Goal: Task Accomplishment & Management: Manage account settings

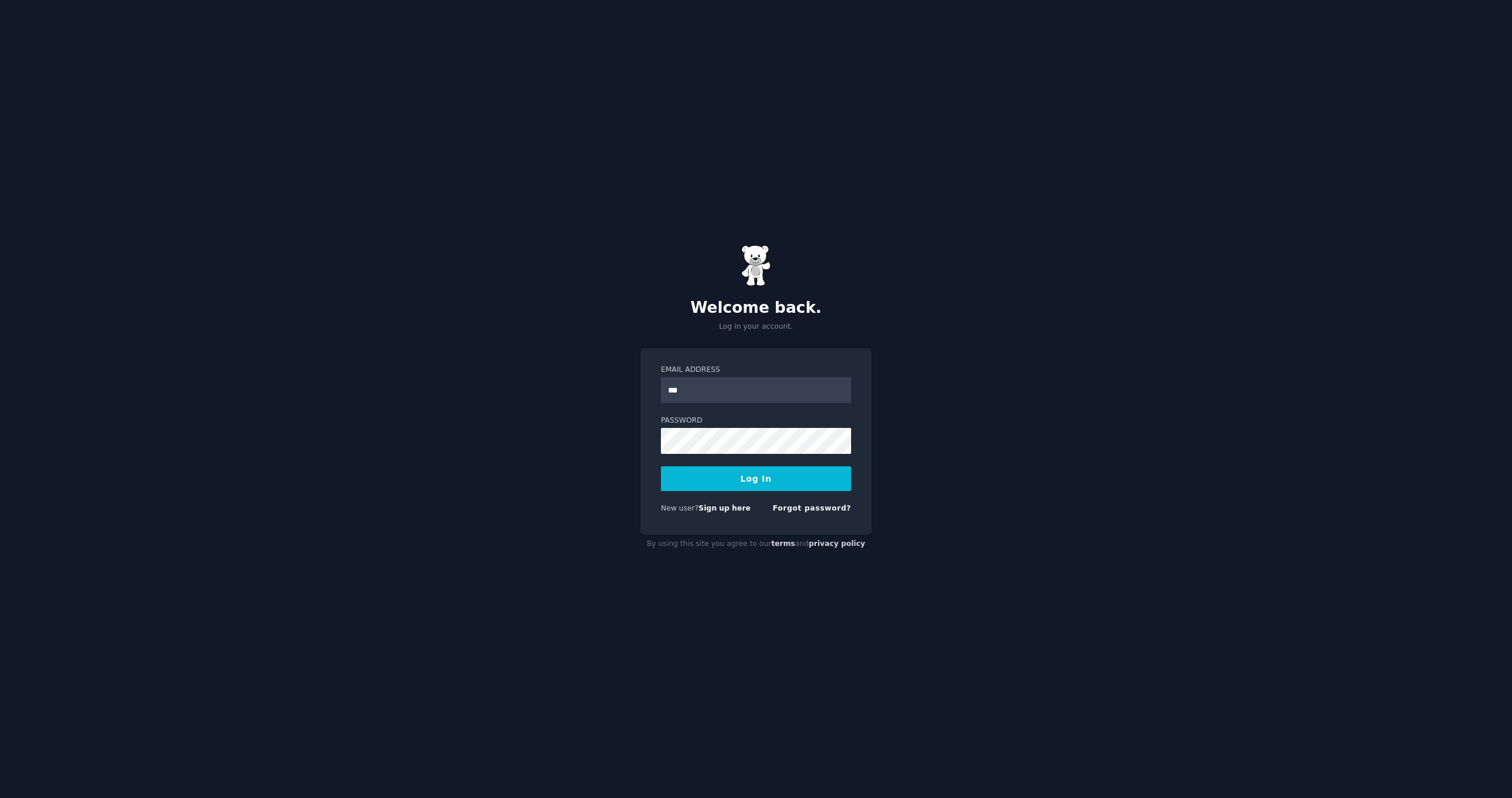
type input "**********"
click at [739, 483] on button "Log In" at bounding box center [756, 478] width 190 height 25
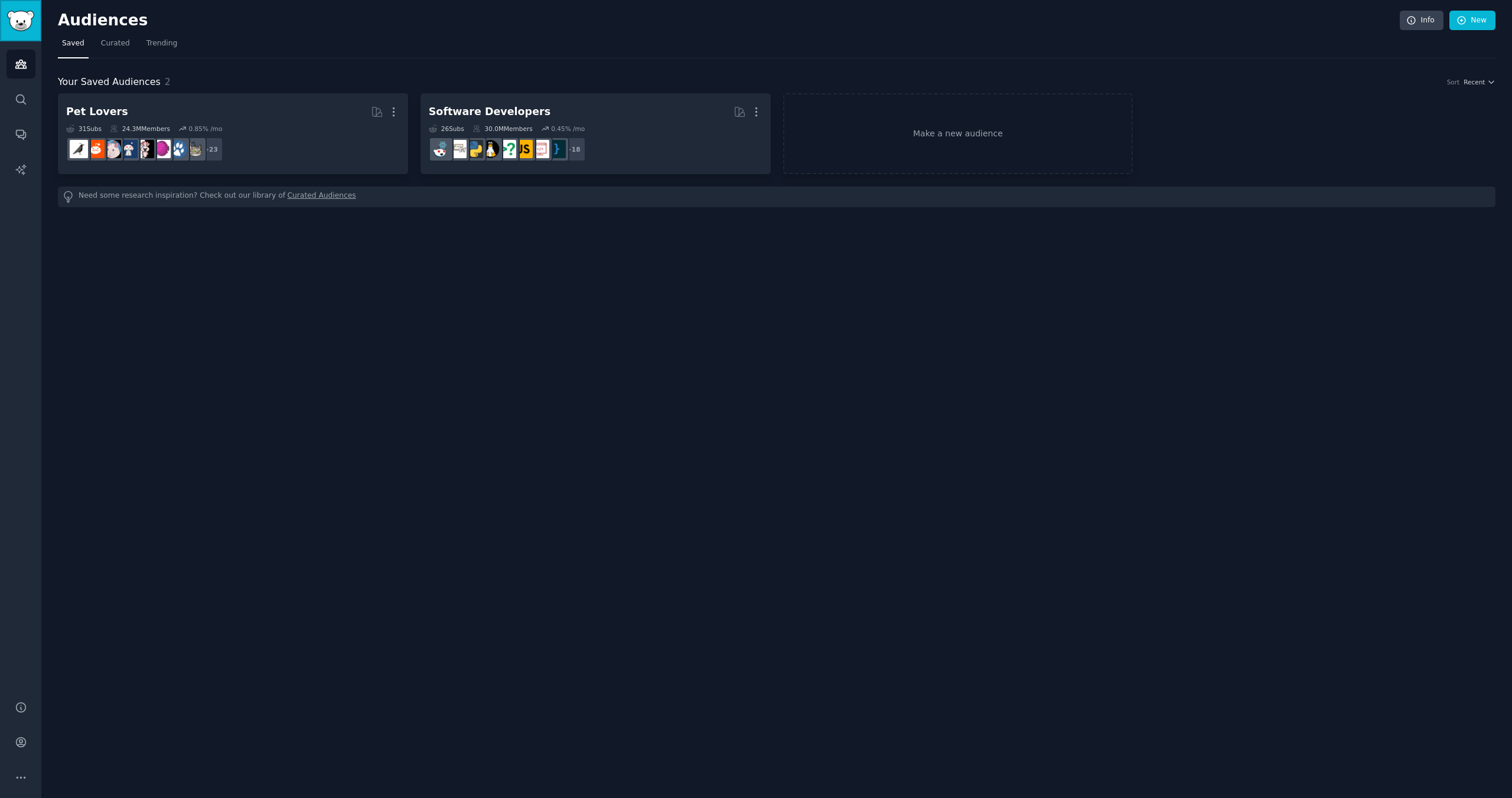
click at [24, 30] on img "Sidebar" at bounding box center [21, 21] width 27 height 20
click at [16, 744] on icon "Sidebar" at bounding box center [21, 742] width 10 height 10
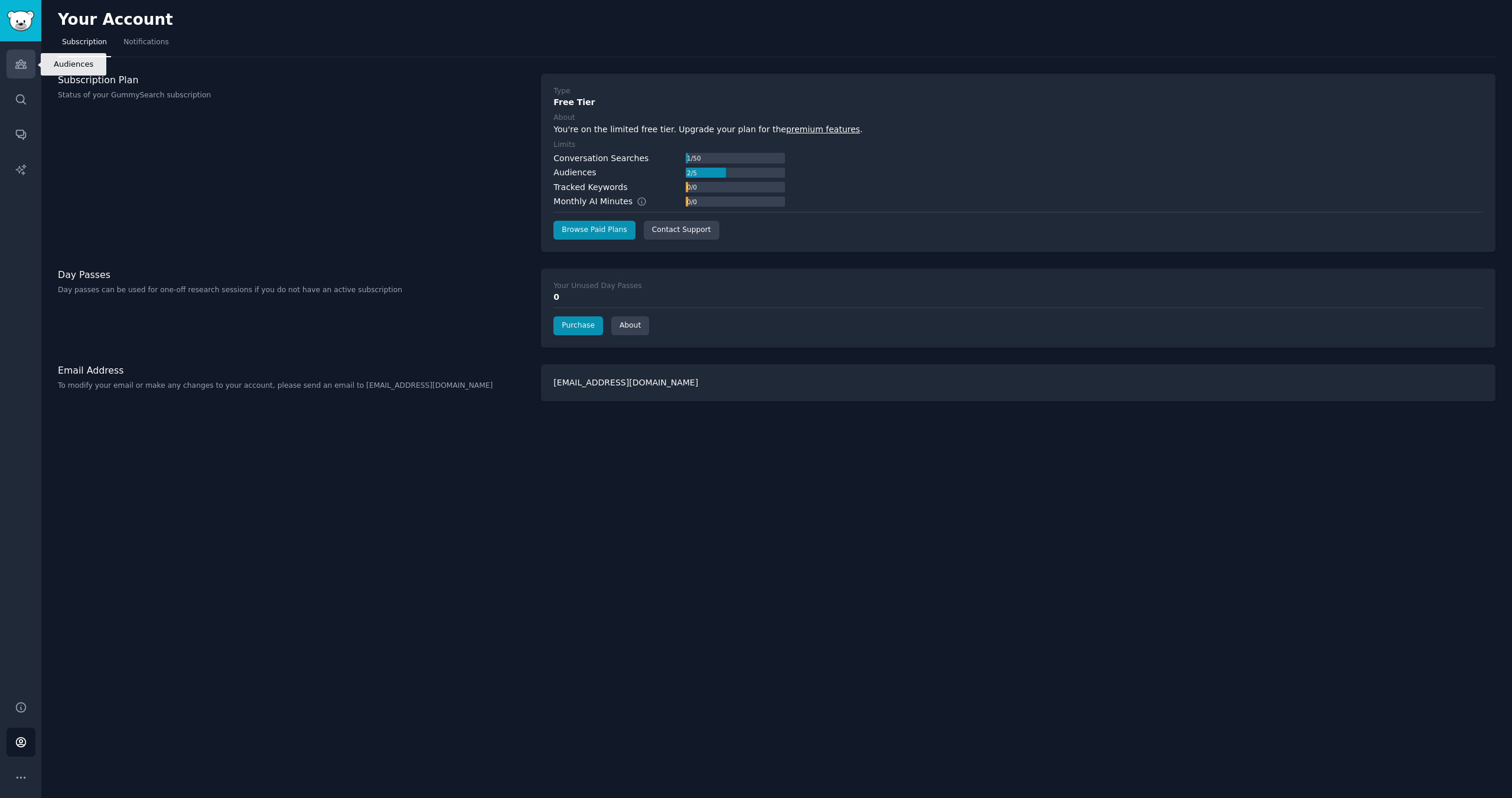
click at [21, 65] on icon "Sidebar" at bounding box center [21, 63] width 12 height 12
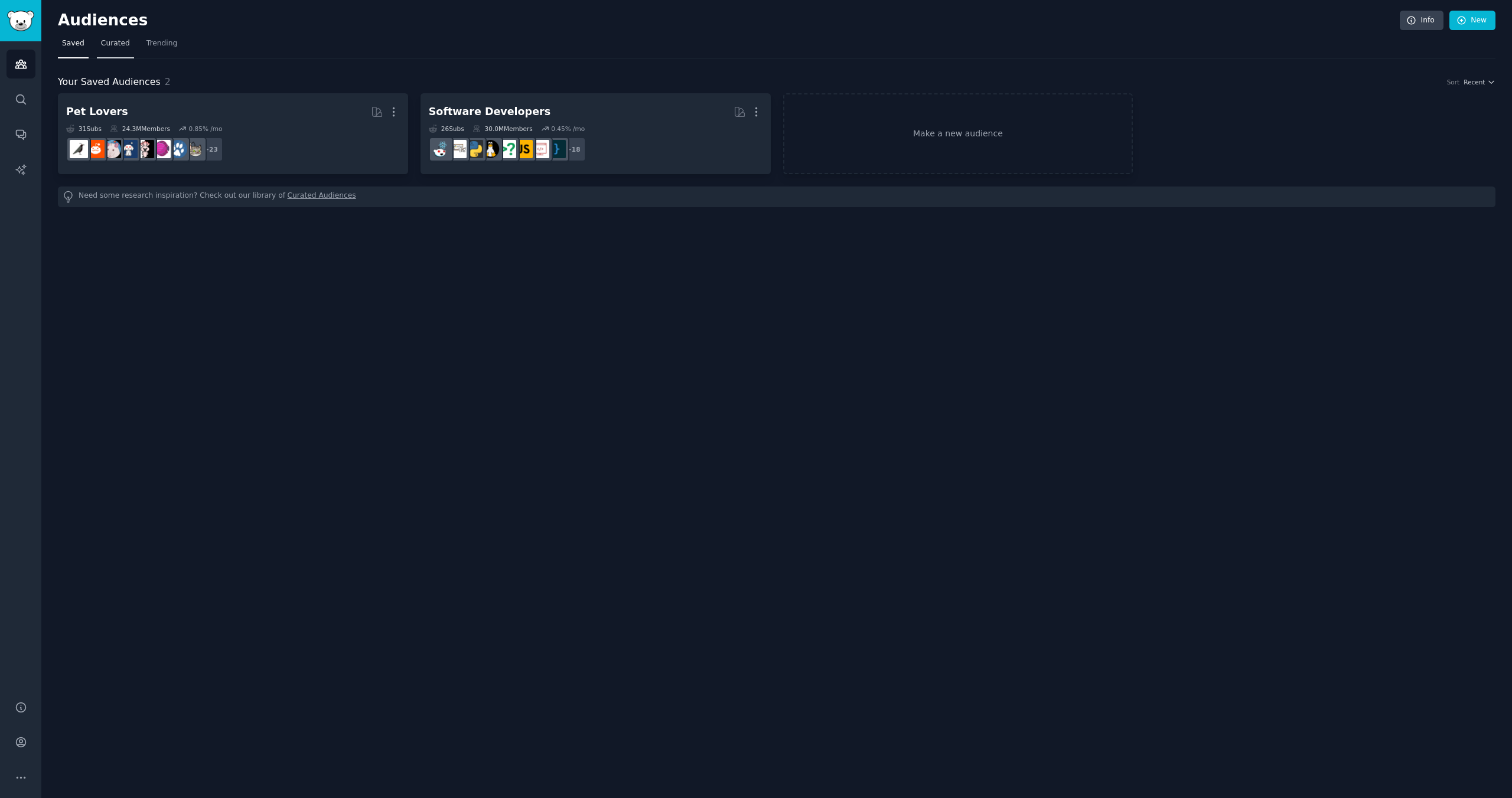
click at [118, 49] on link "Curated" at bounding box center [115, 46] width 37 height 24
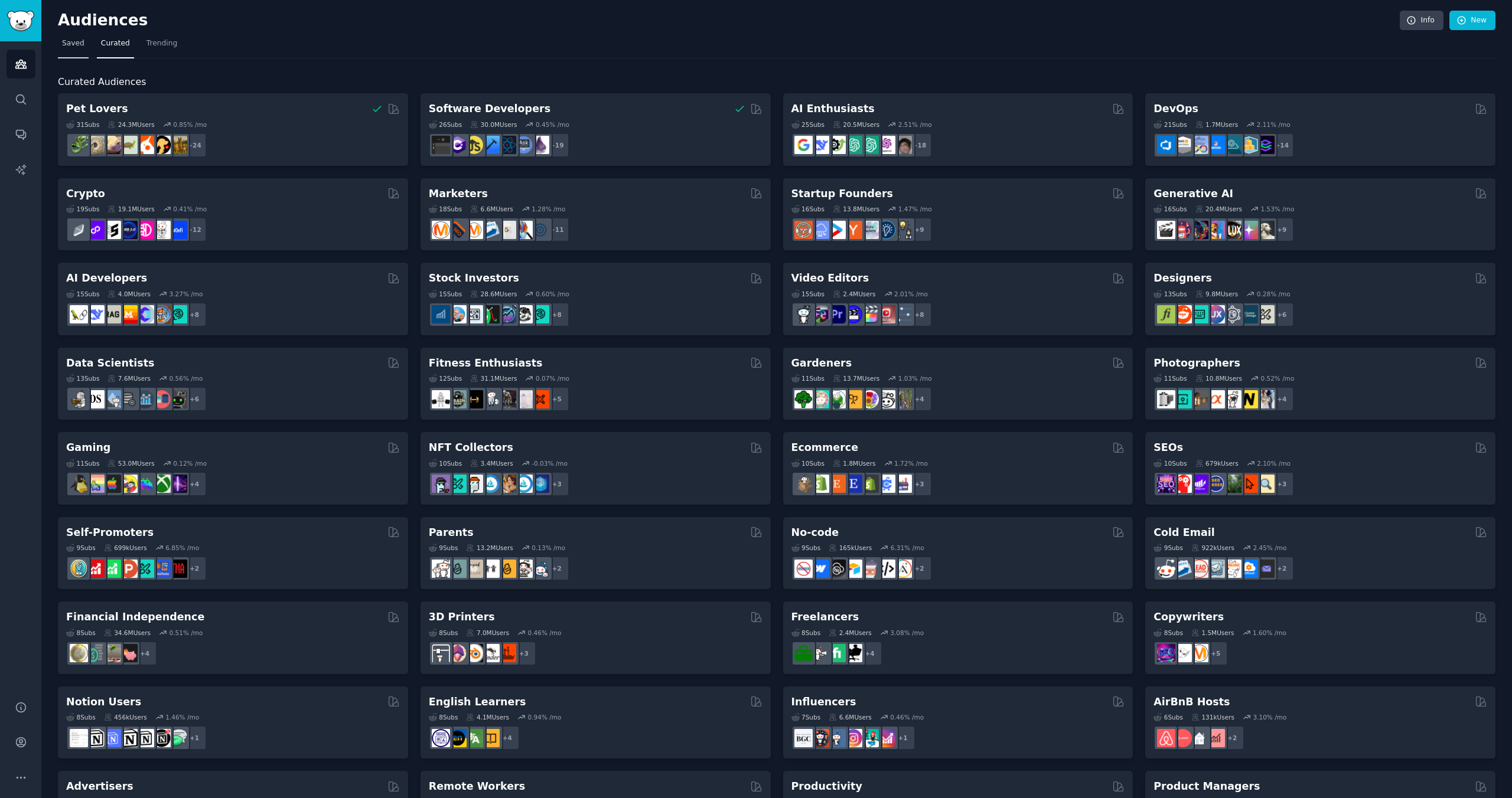
click at [83, 41] on span "Saved" at bounding box center [73, 44] width 22 height 11
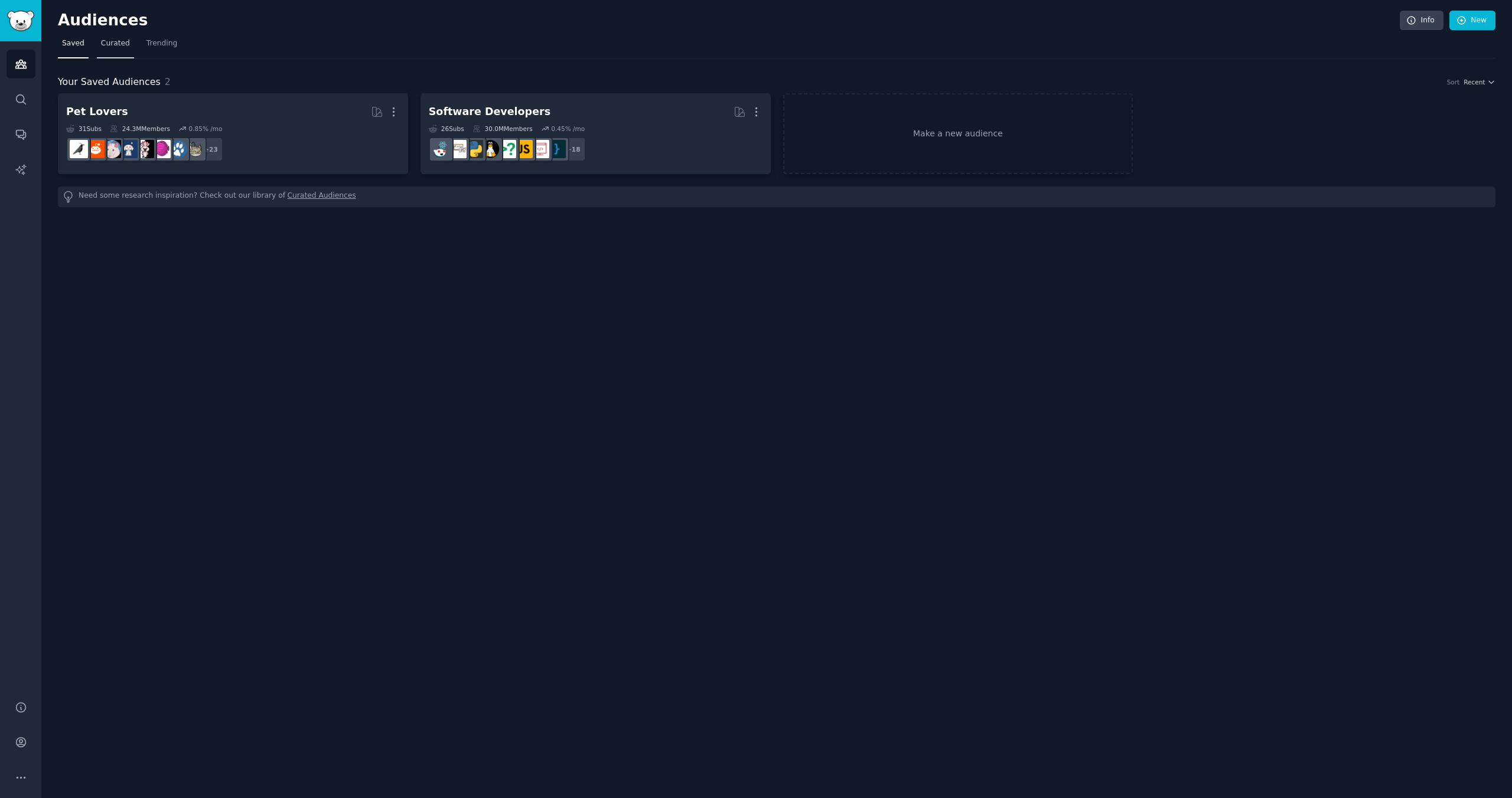
click at [113, 42] on span "Curated" at bounding box center [115, 44] width 29 height 11
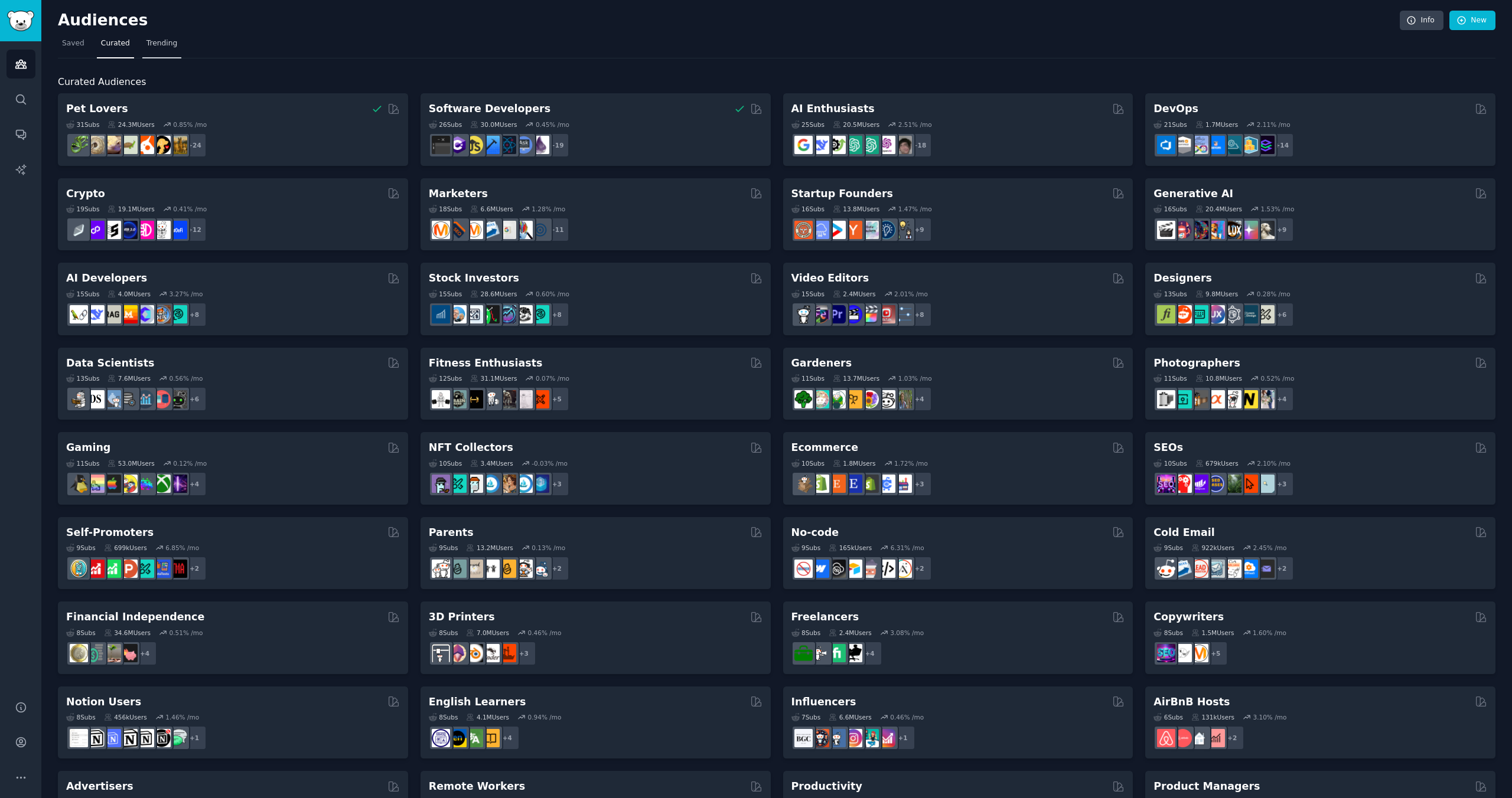
click at [172, 49] on link "Trending" at bounding box center [161, 46] width 39 height 24
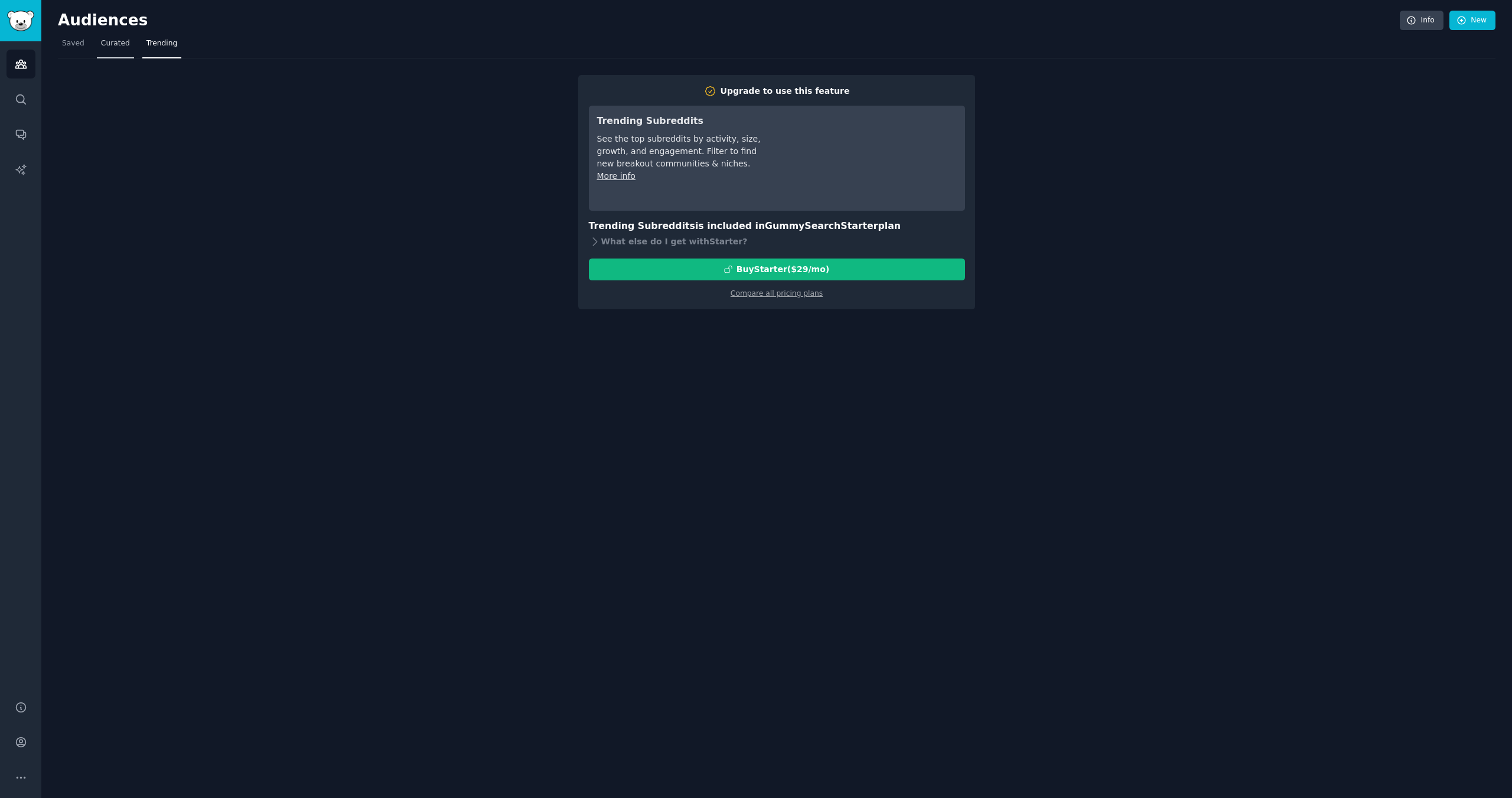
click at [119, 42] on span "Curated" at bounding box center [115, 44] width 29 height 11
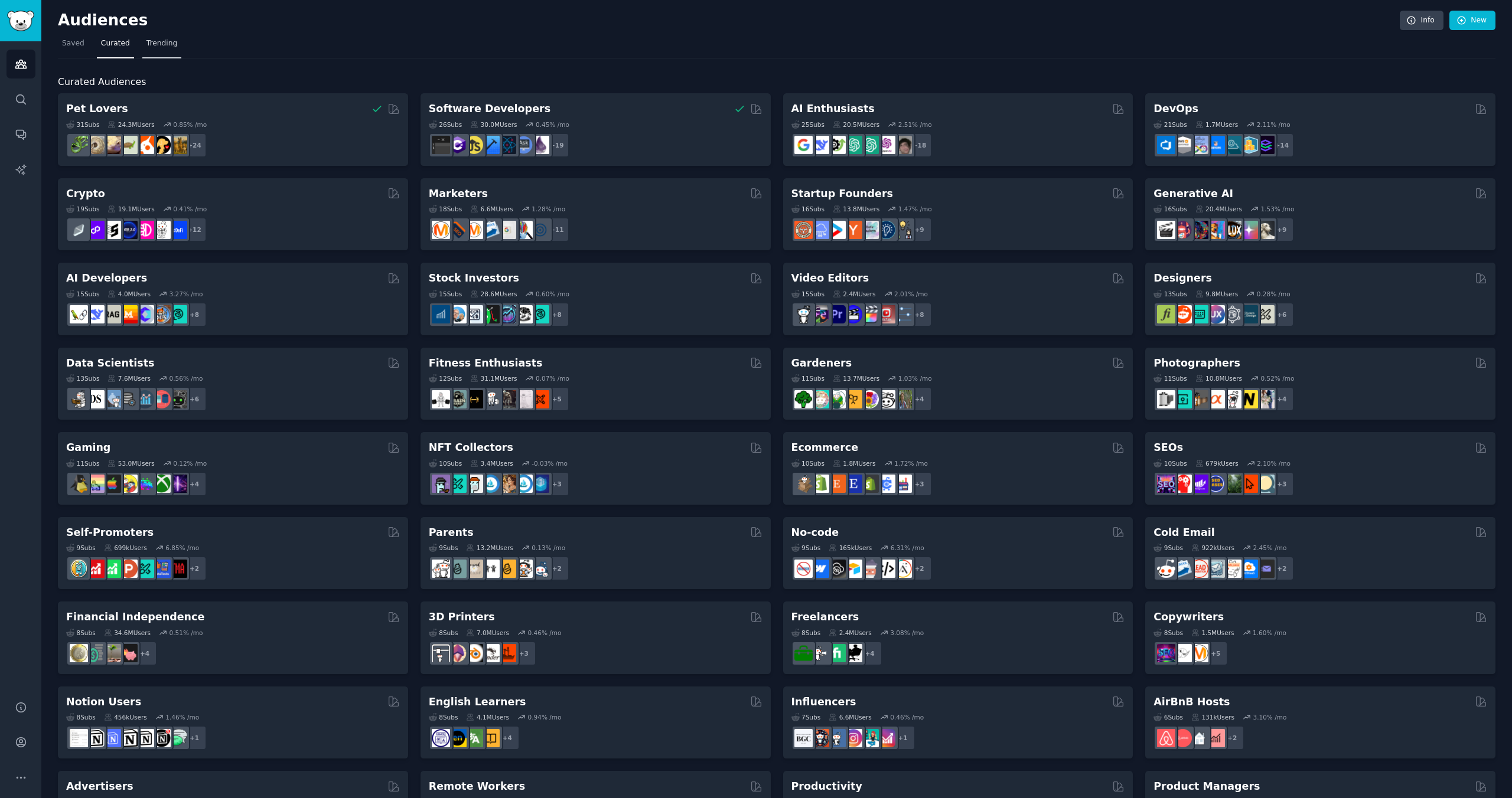
click at [147, 40] on span "Trending" at bounding box center [162, 44] width 31 height 11
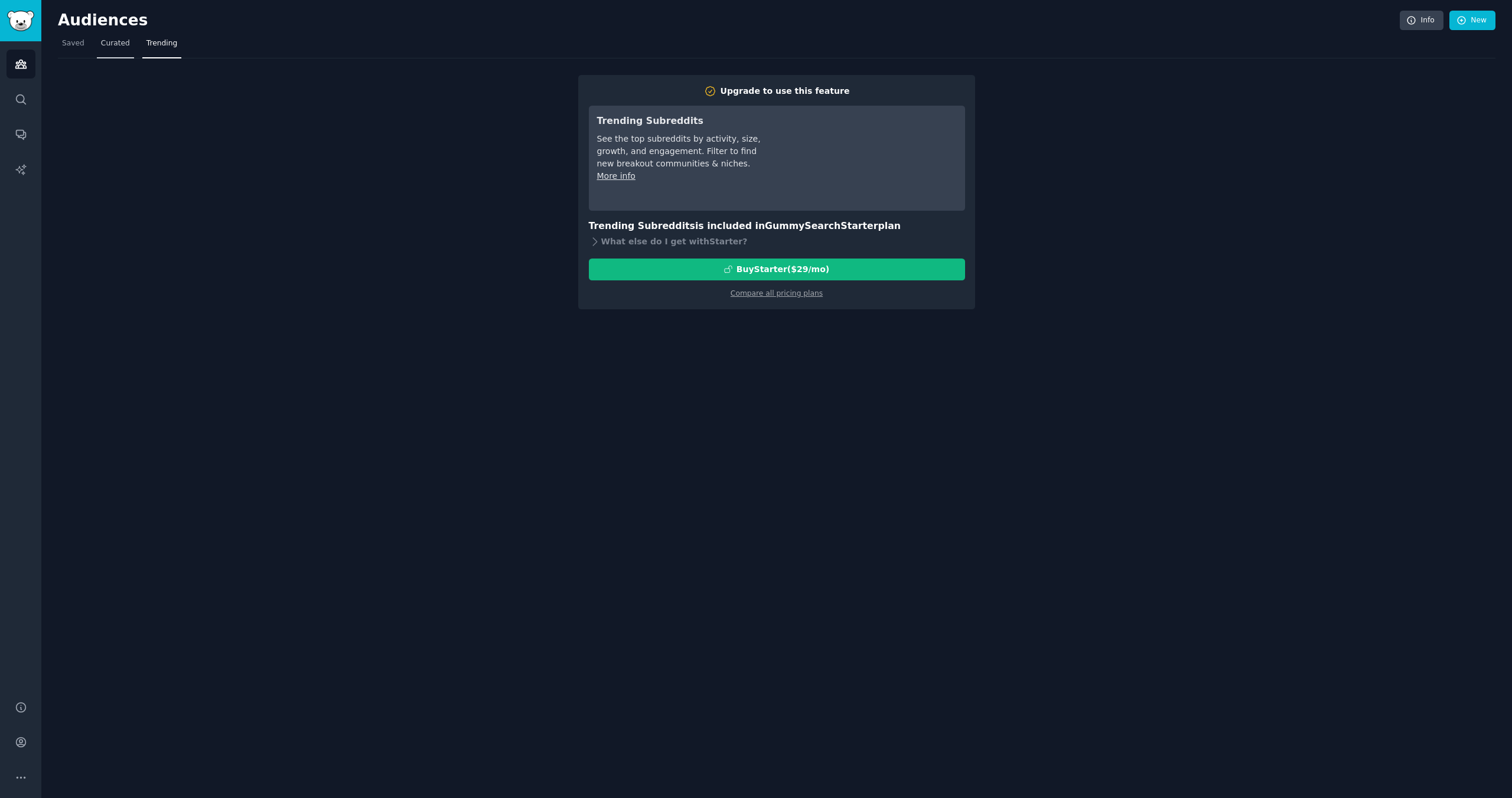
click at [118, 42] on span "Curated" at bounding box center [115, 44] width 29 height 11
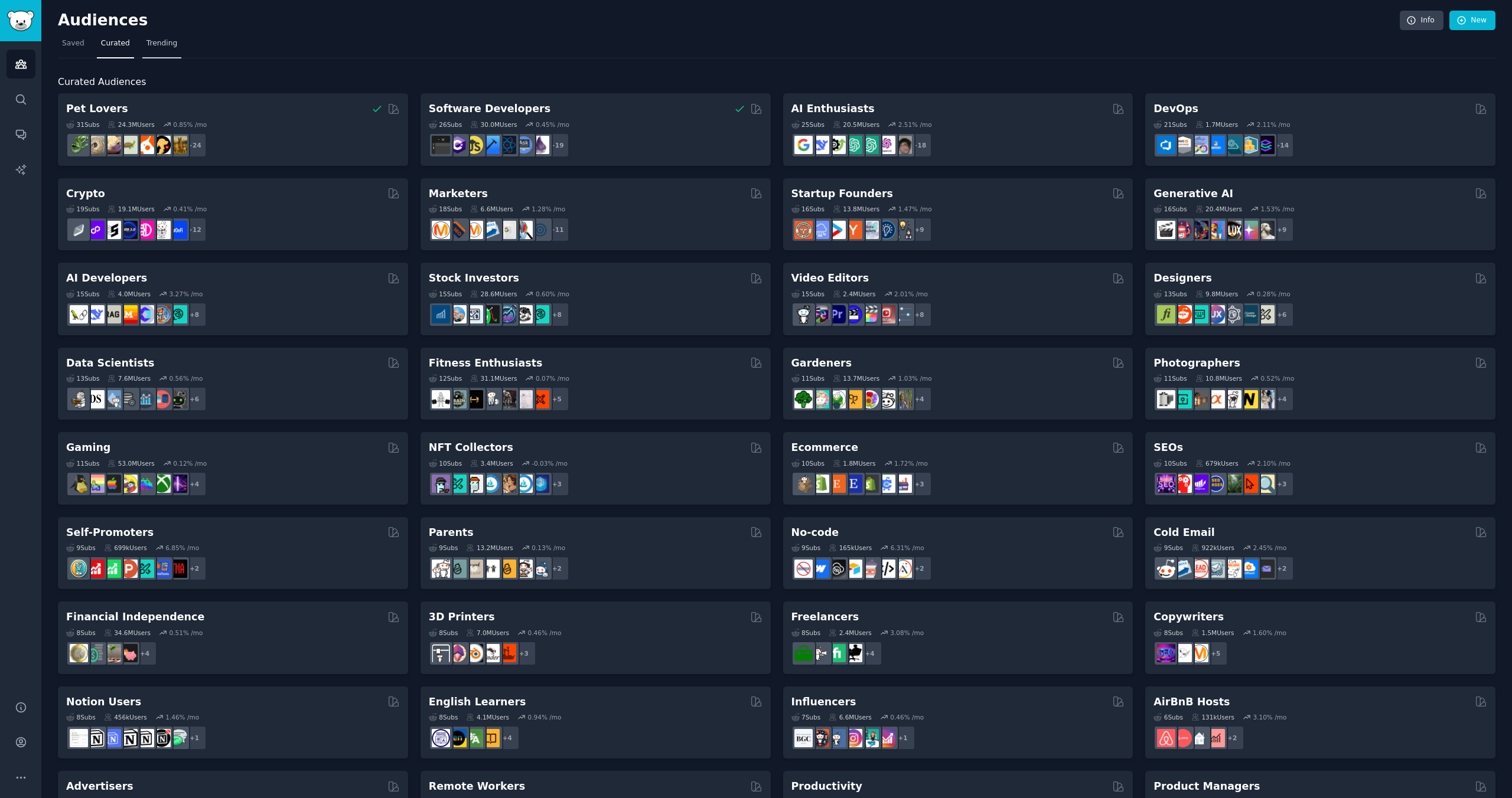
click at [162, 42] on span "Trending" at bounding box center [162, 44] width 31 height 11
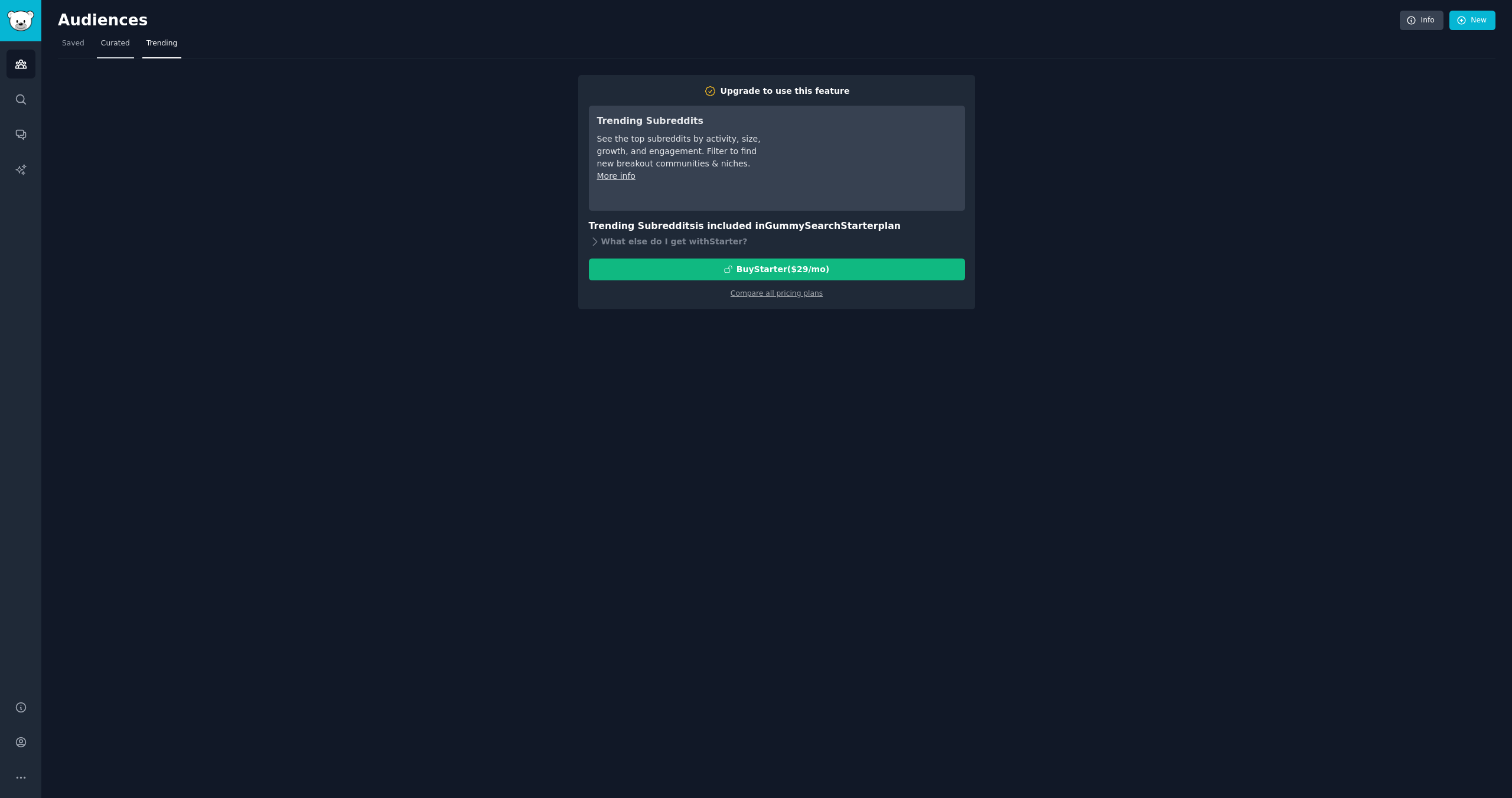
click at [117, 49] on link "Curated" at bounding box center [115, 46] width 37 height 24
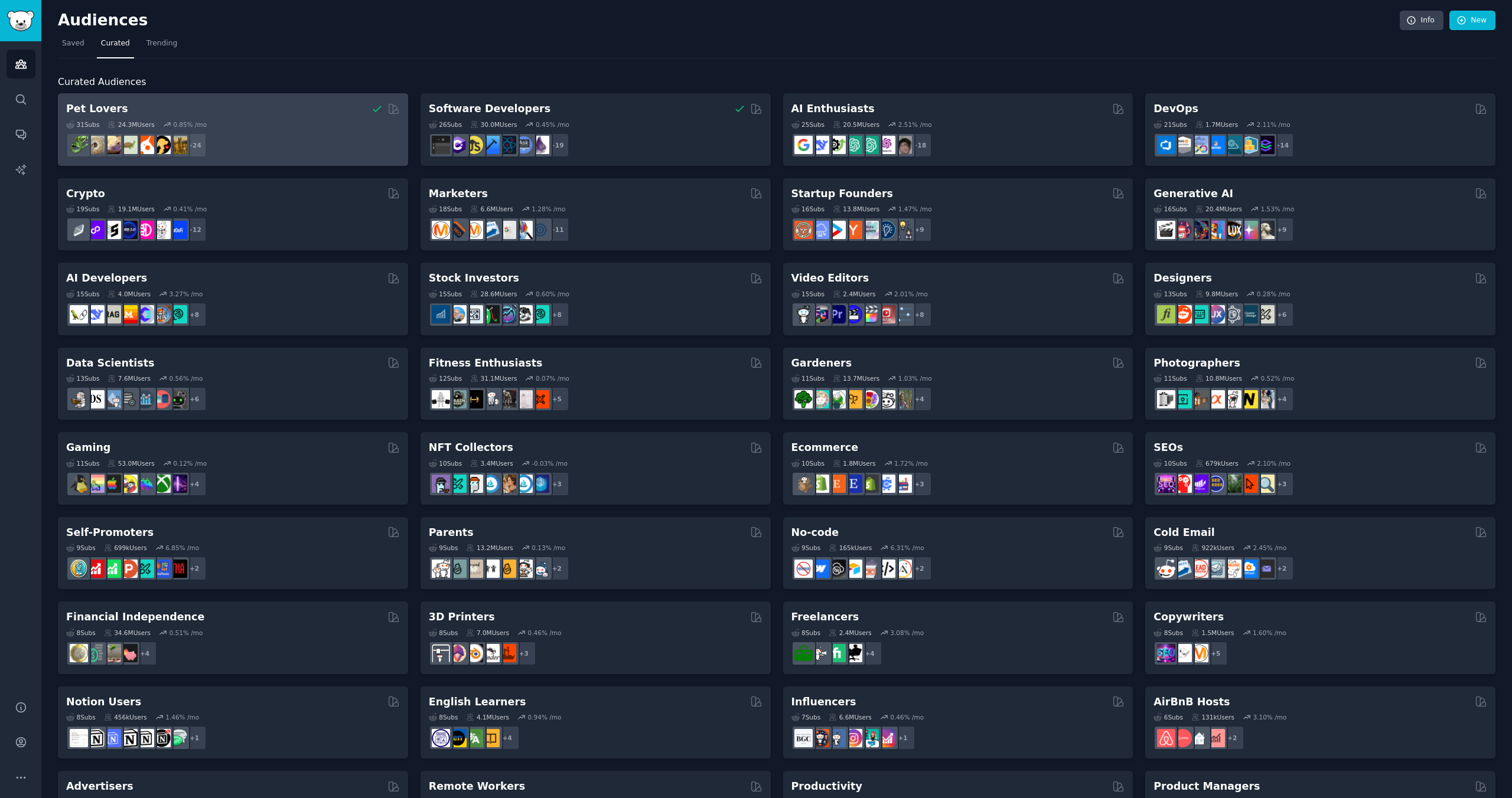
click at [227, 121] on div "31 Sub s 24.3M Users 0.85 % /mo" at bounding box center [233, 124] width 334 height 8
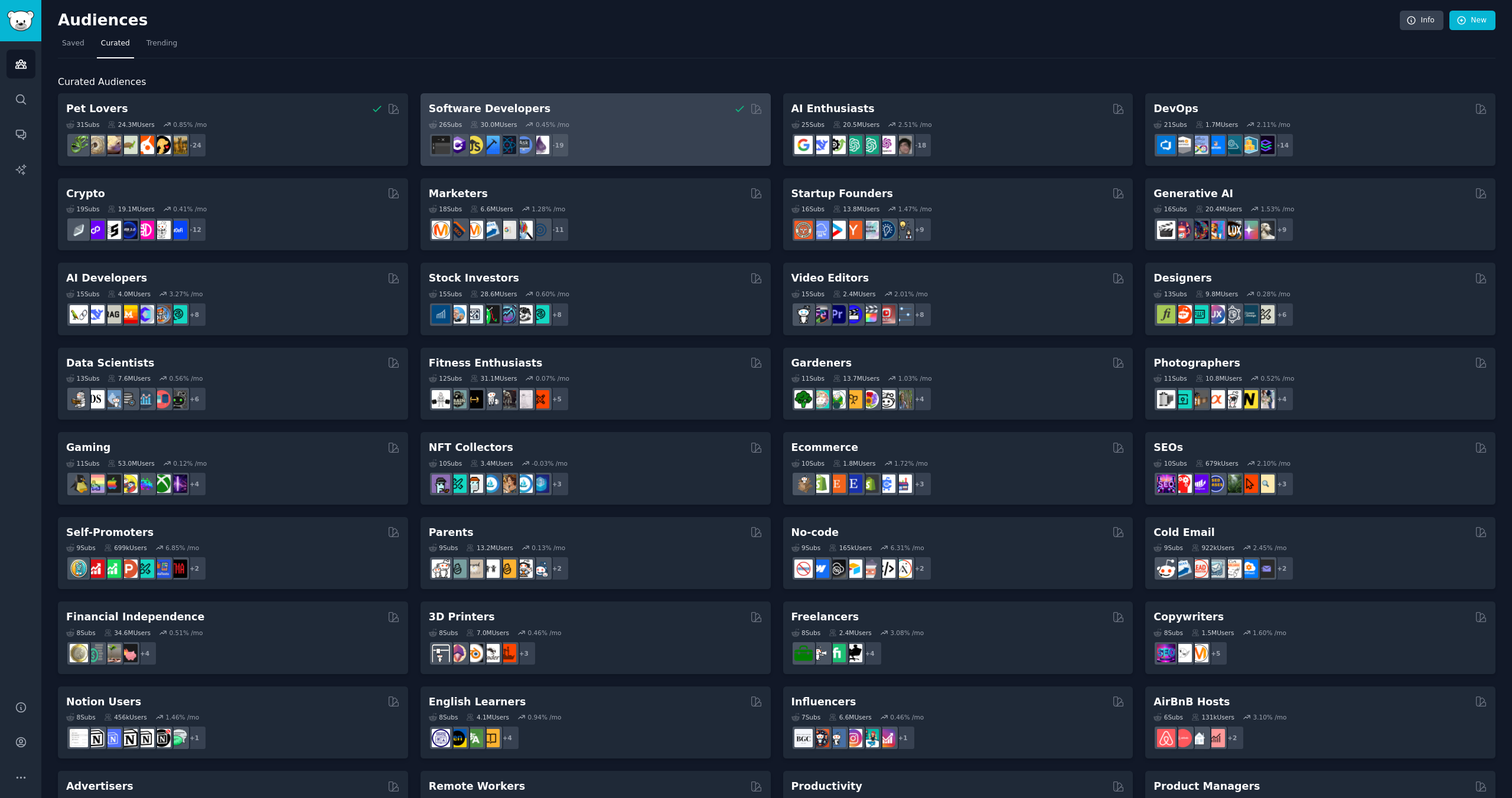
click at [641, 102] on div "Software Developers Curated by GummySearch" at bounding box center [595, 109] width 334 height 15
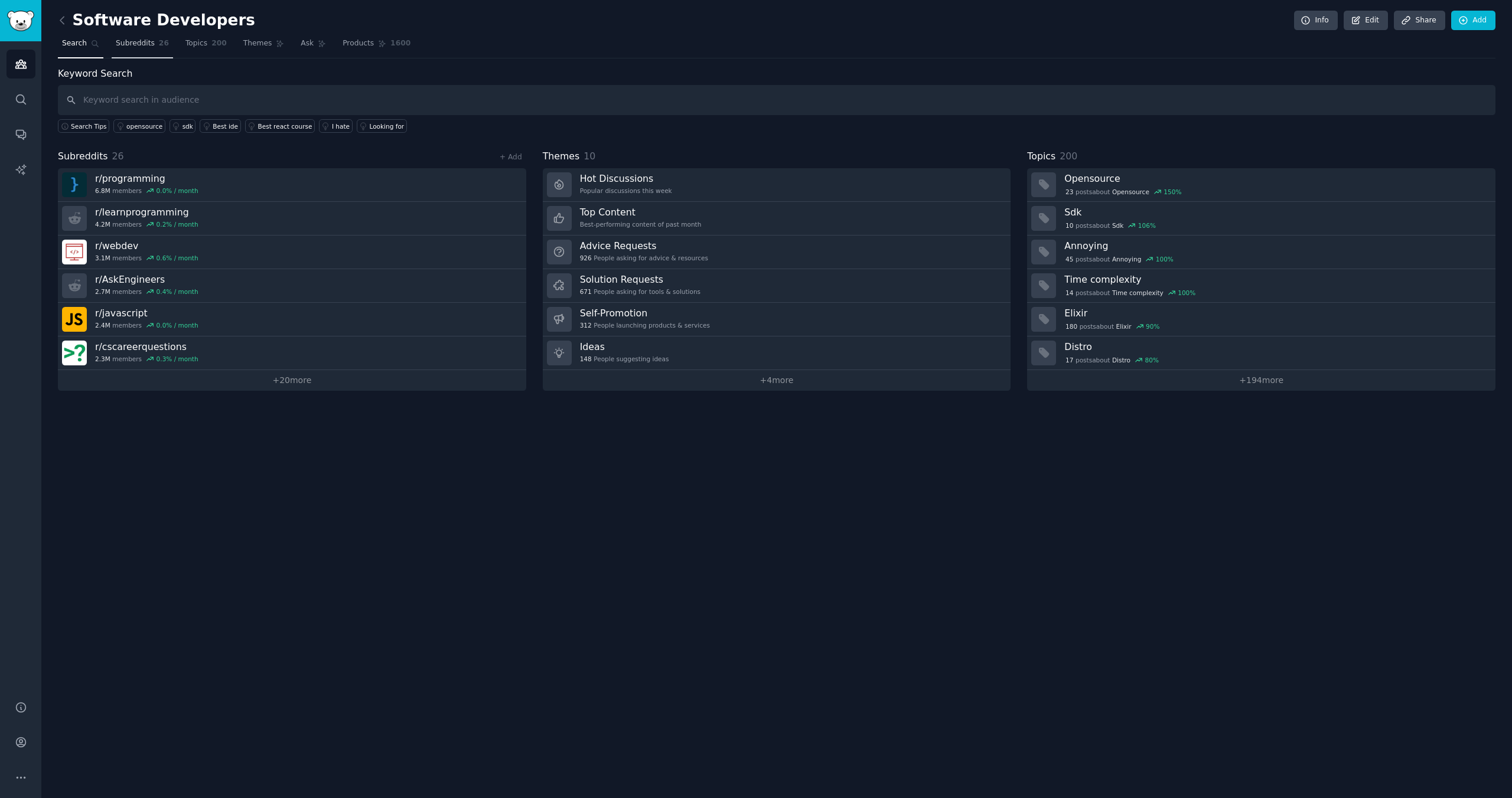
click at [135, 45] on span "Subreddits" at bounding box center [135, 44] width 39 height 11
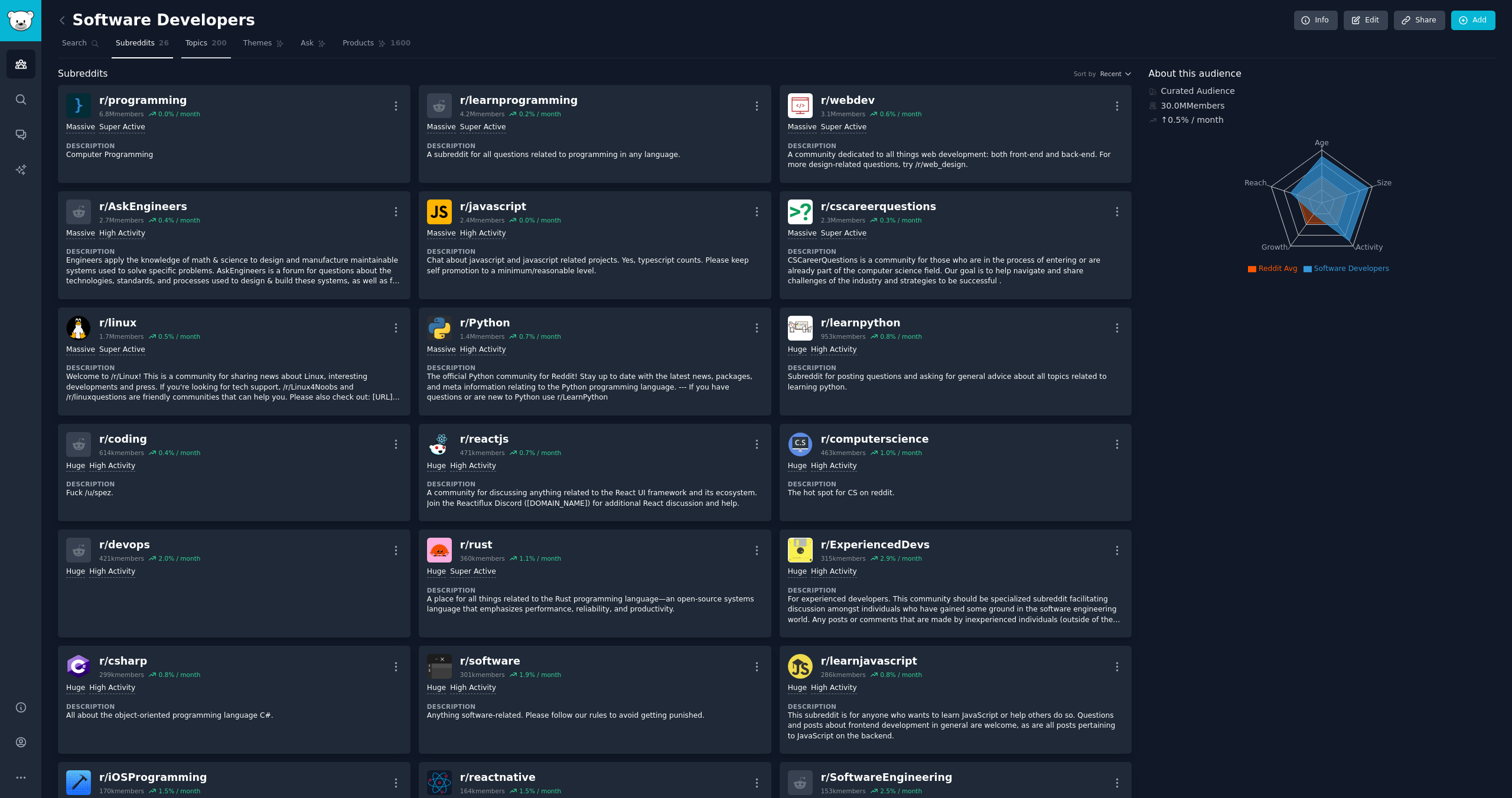
click at [208, 49] on link "Topics 200" at bounding box center [206, 46] width 49 height 24
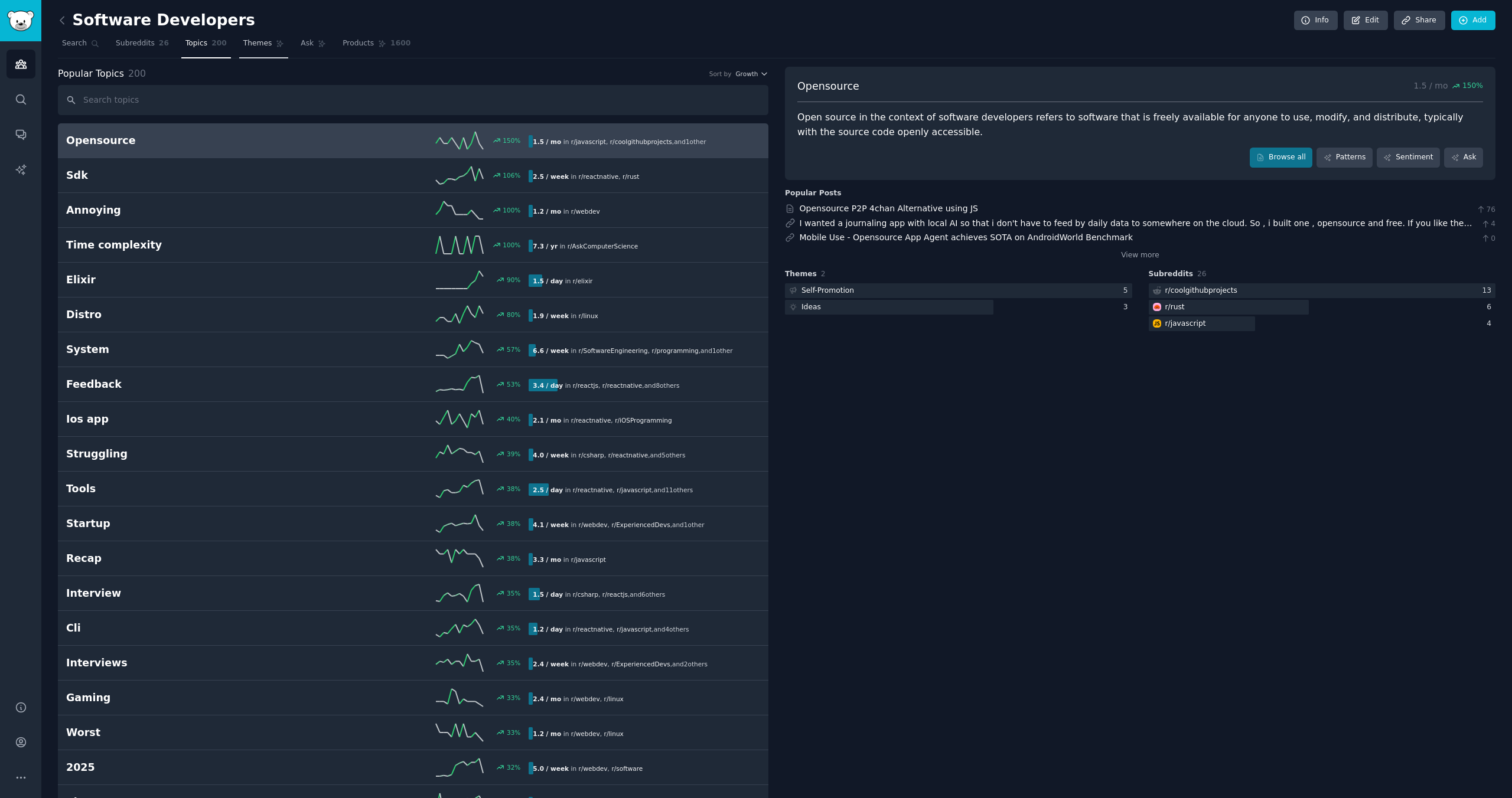
click at [256, 46] on span "Themes" at bounding box center [258, 44] width 29 height 11
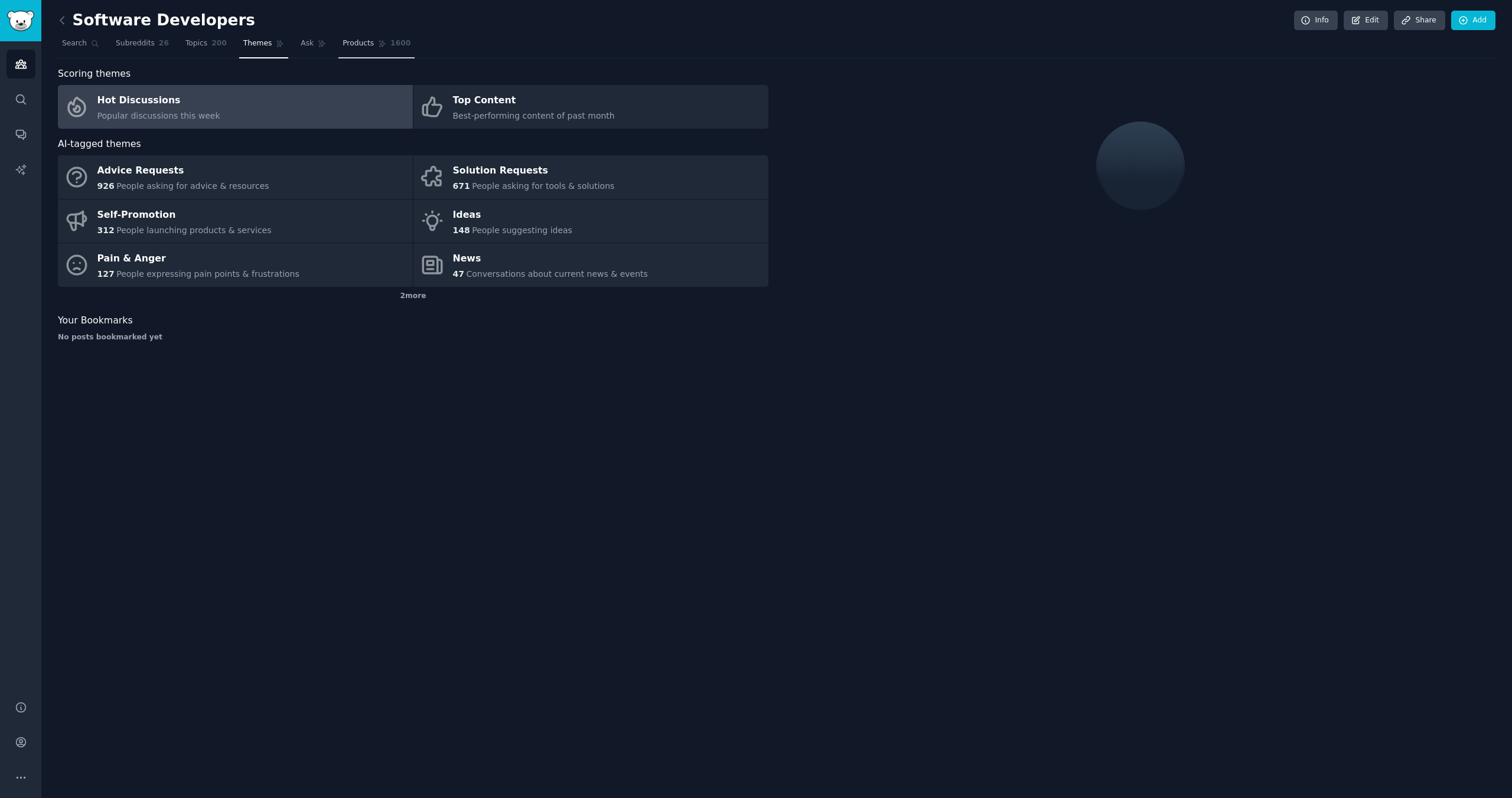
click at [365, 53] on link "Products 1600" at bounding box center [376, 46] width 76 height 24
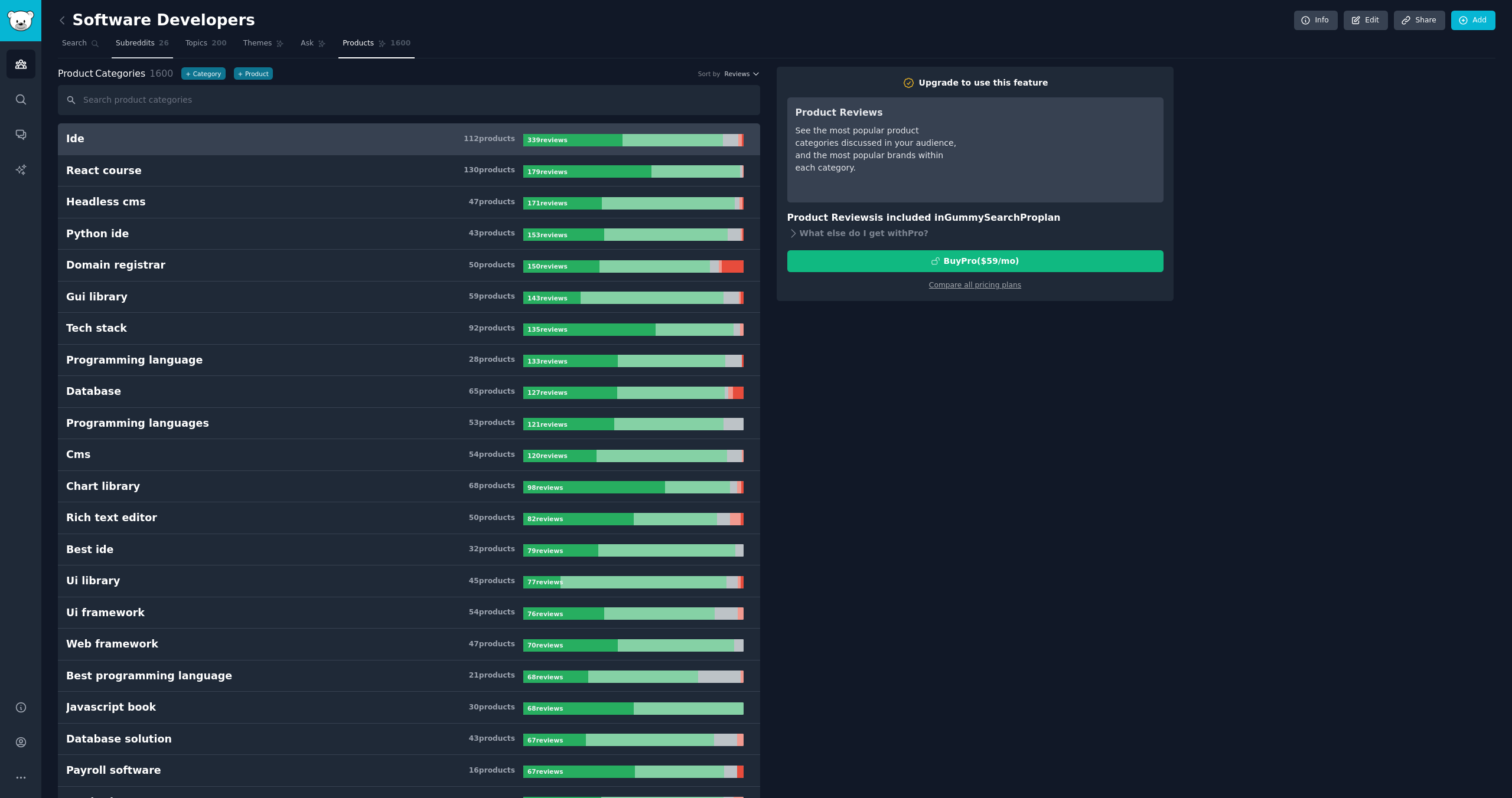
click at [153, 42] on link "Subreddits 26" at bounding box center [142, 46] width 62 height 24
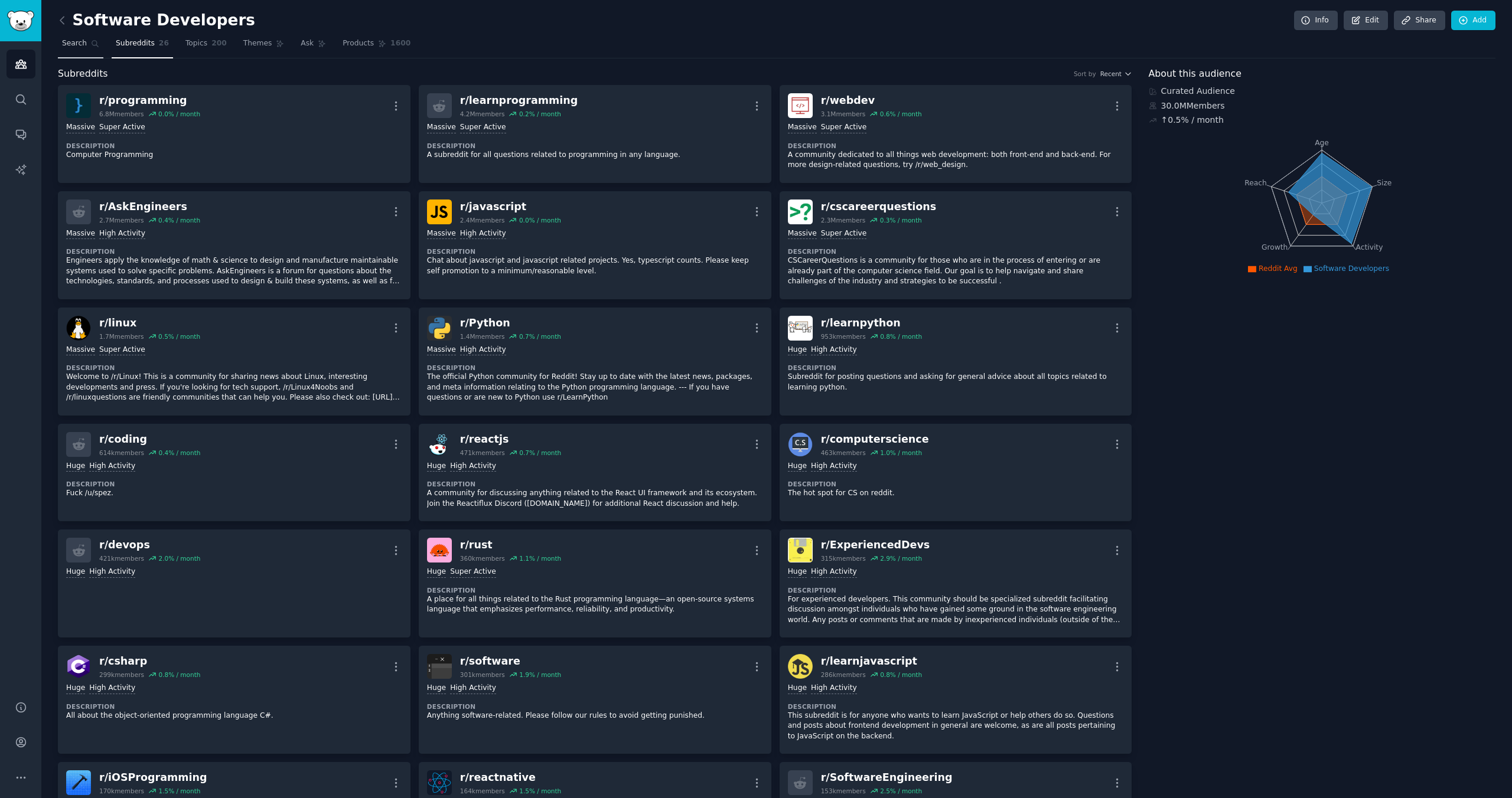
click at [72, 44] on span "Search" at bounding box center [74, 44] width 25 height 11
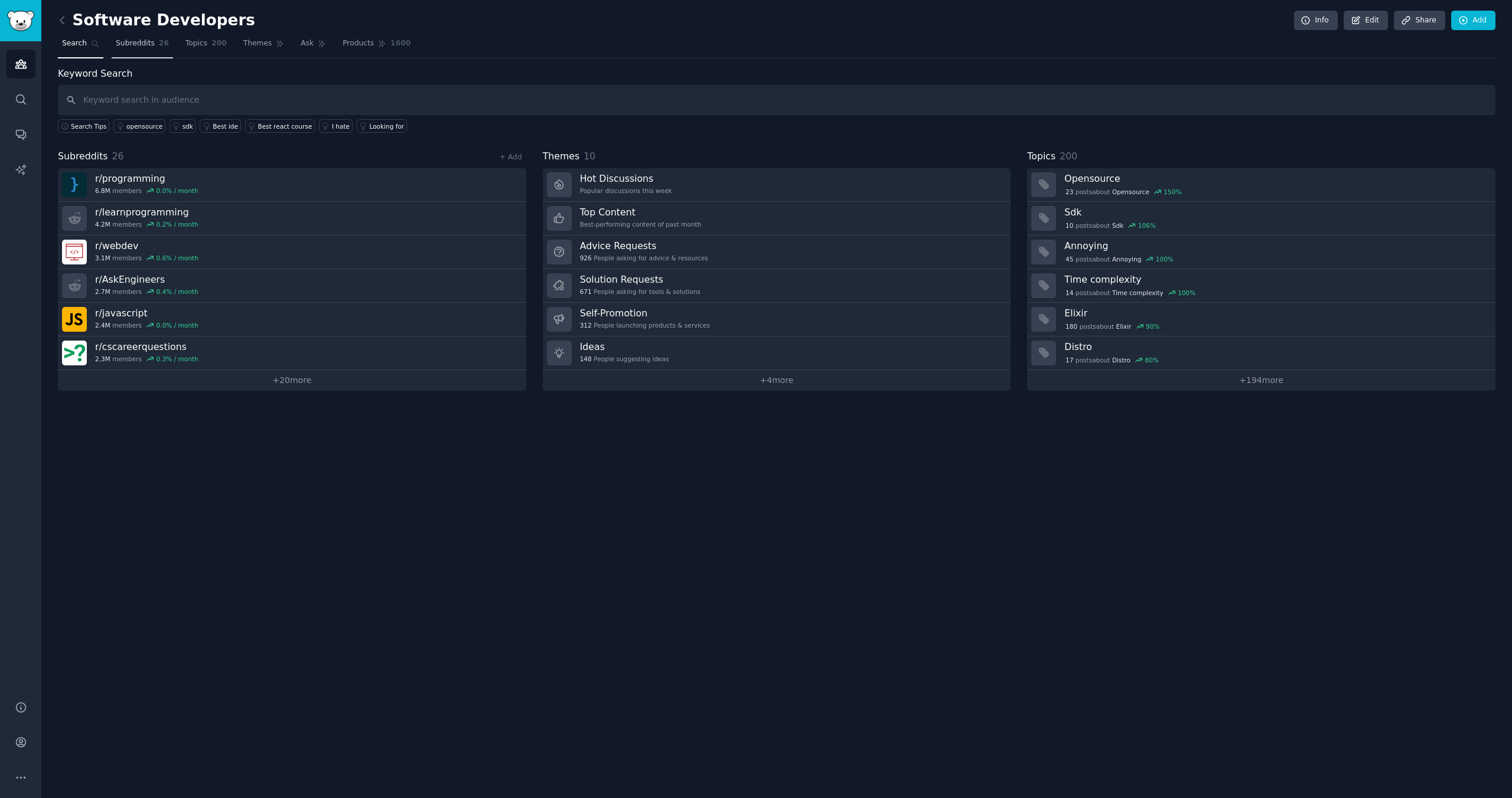
click at [136, 43] on span "Subreddits" at bounding box center [135, 44] width 39 height 11
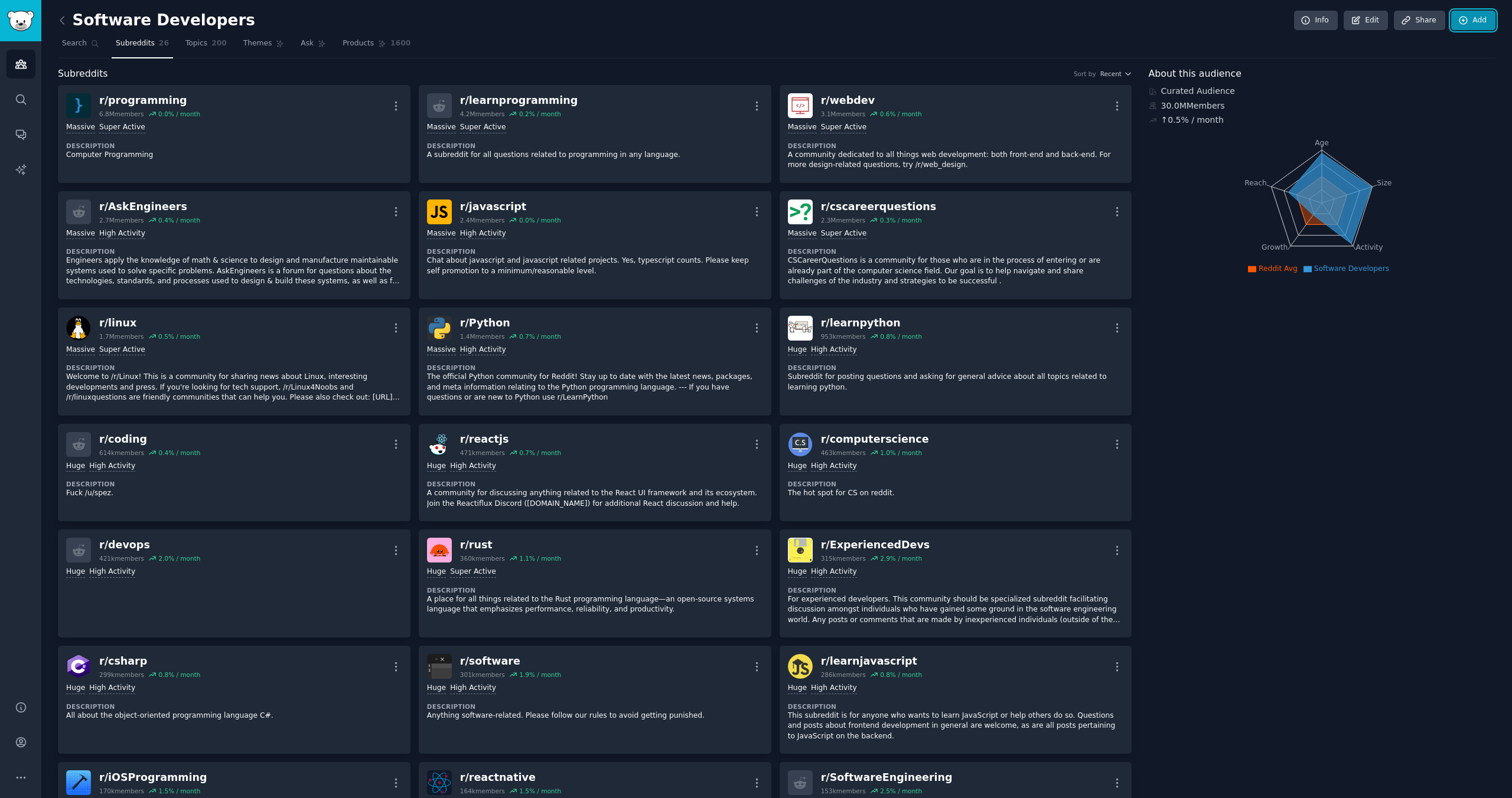
click at [1465, 24] on icon at bounding box center [1463, 20] width 11 height 11
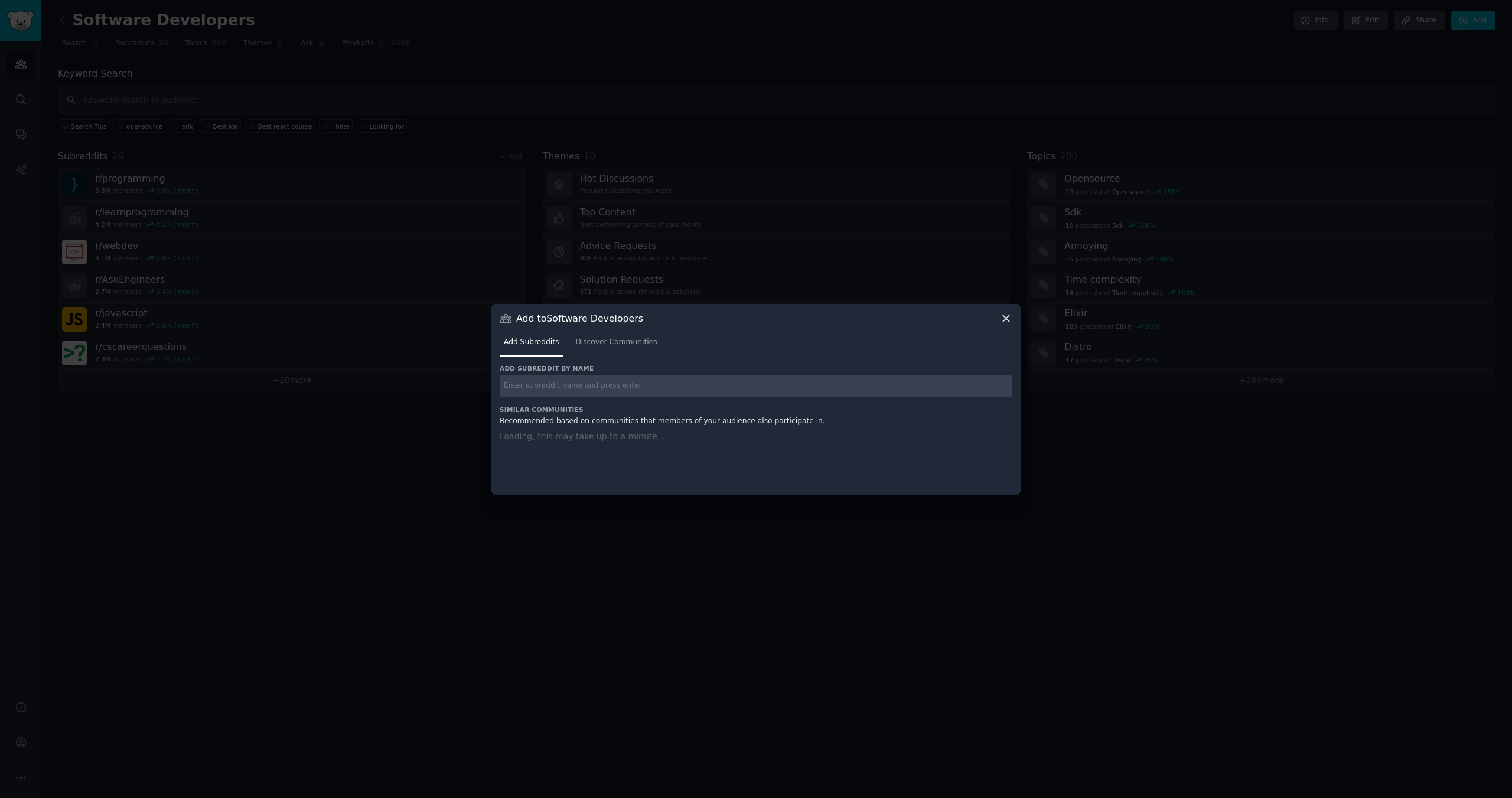
click at [1007, 333] on nav "Add Subreddits Discover Communities" at bounding box center [756, 345] width 513 height 24
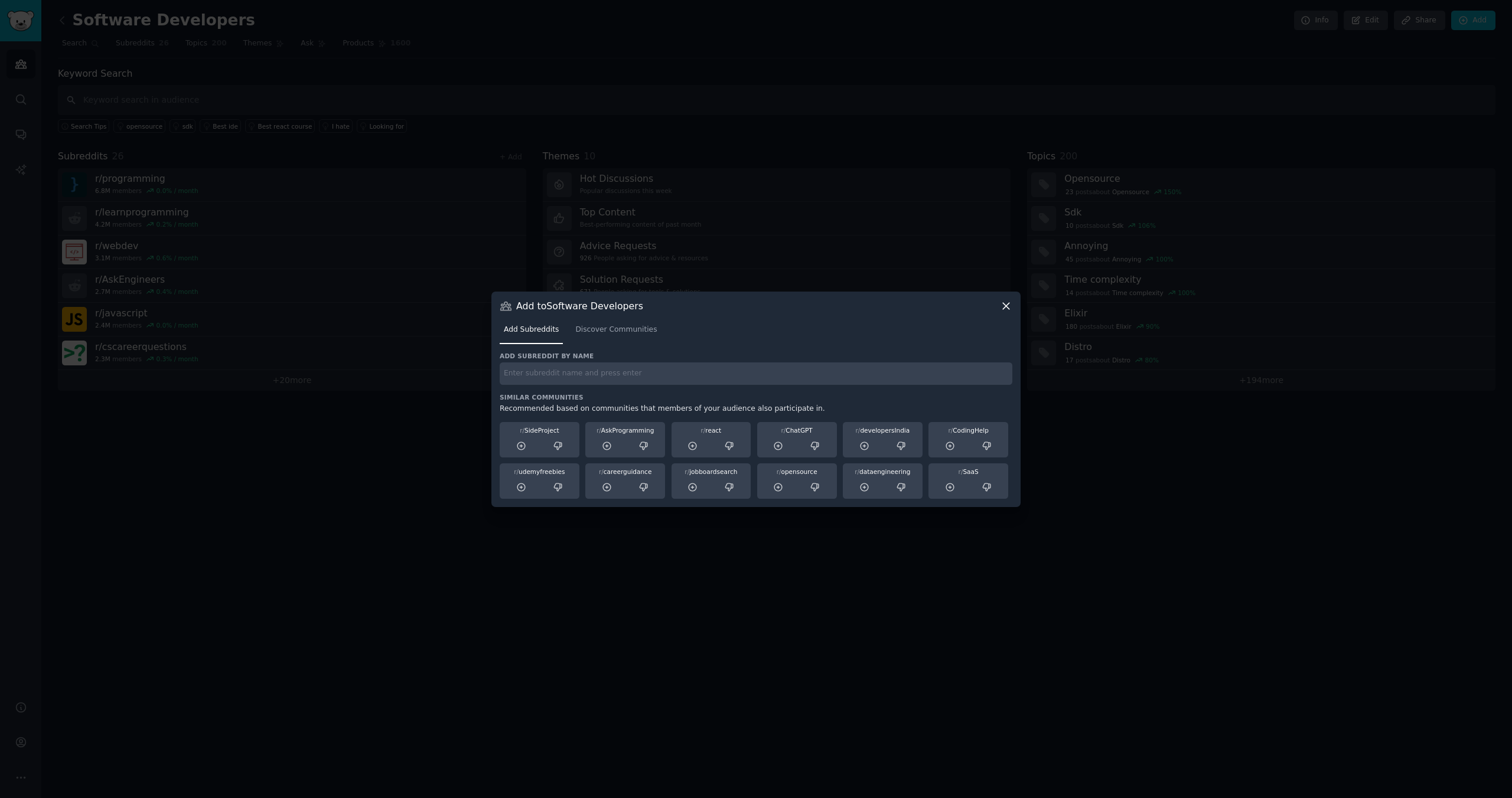
click at [1003, 310] on icon at bounding box center [1006, 305] width 12 height 12
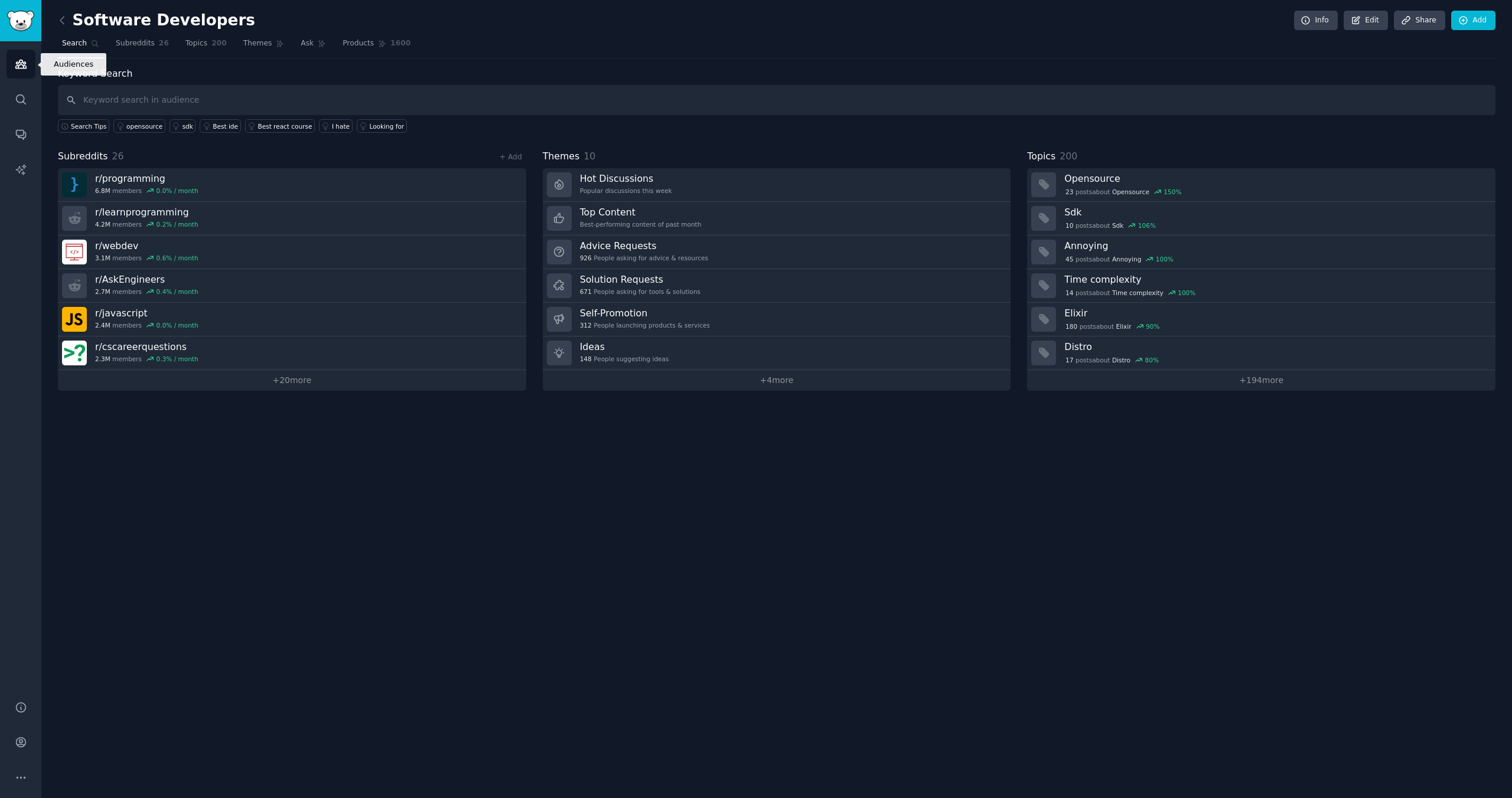
click at [26, 72] on link "Audiences" at bounding box center [21, 63] width 29 height 29
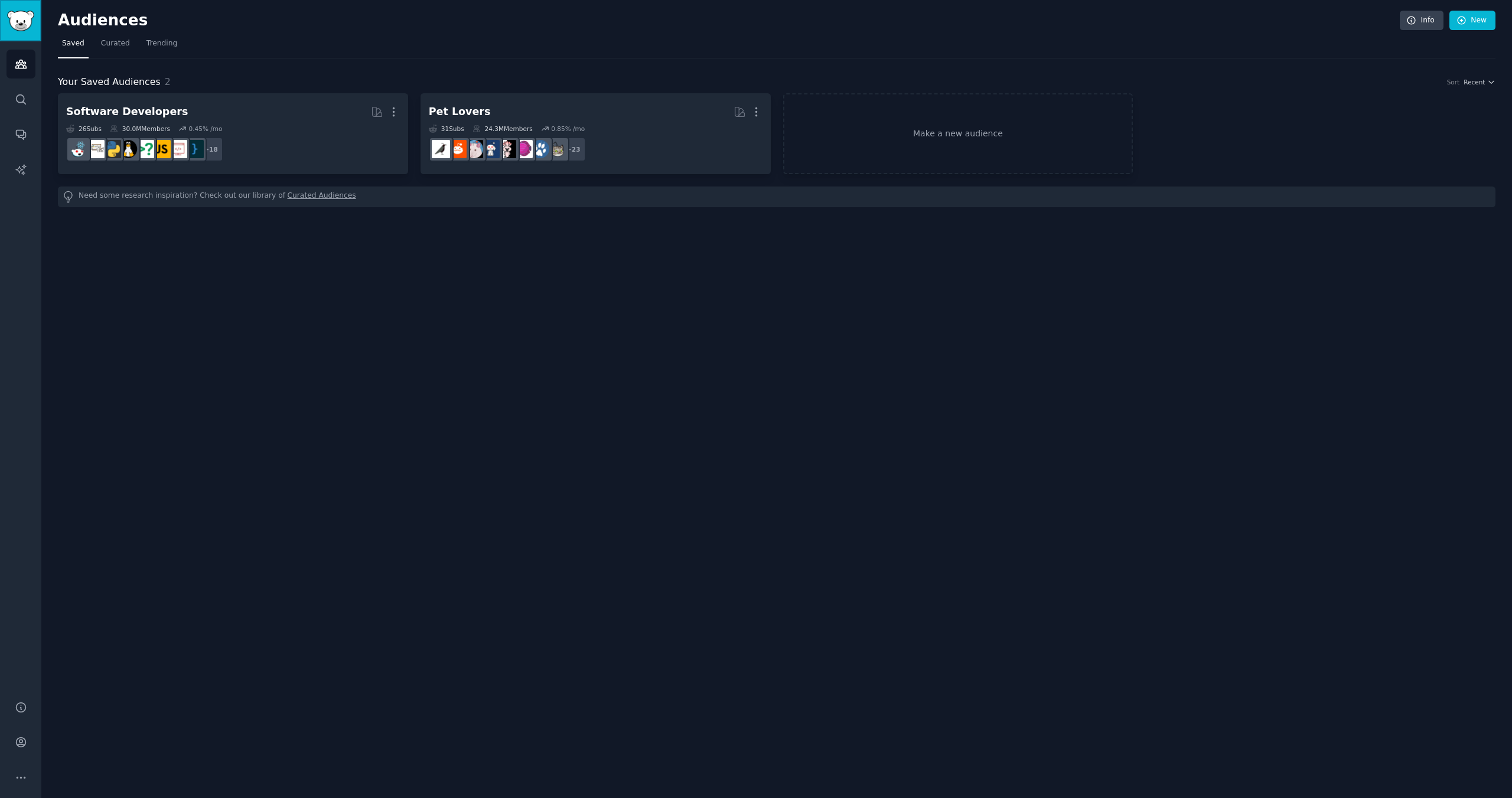
click at [22, 17] on img "Sidebar" at bounding box center [21, 21] width 27 height 20
click at [17, 750] on link "Account" at bounding box center [21, 742] width 29 height 29
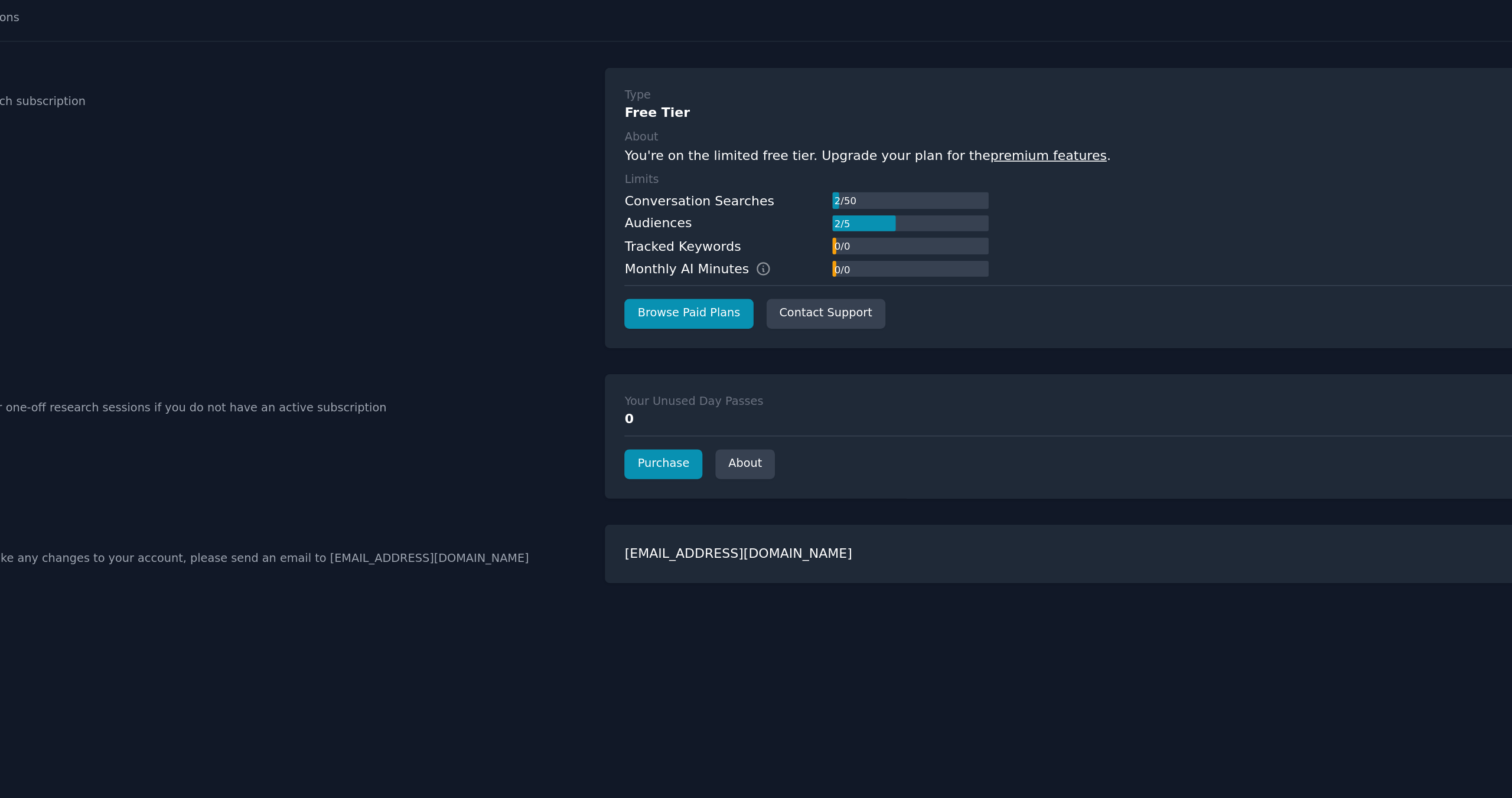
click at [573, 172] on div "Audiences" at bounding box center [575, 172] width 42 height 12
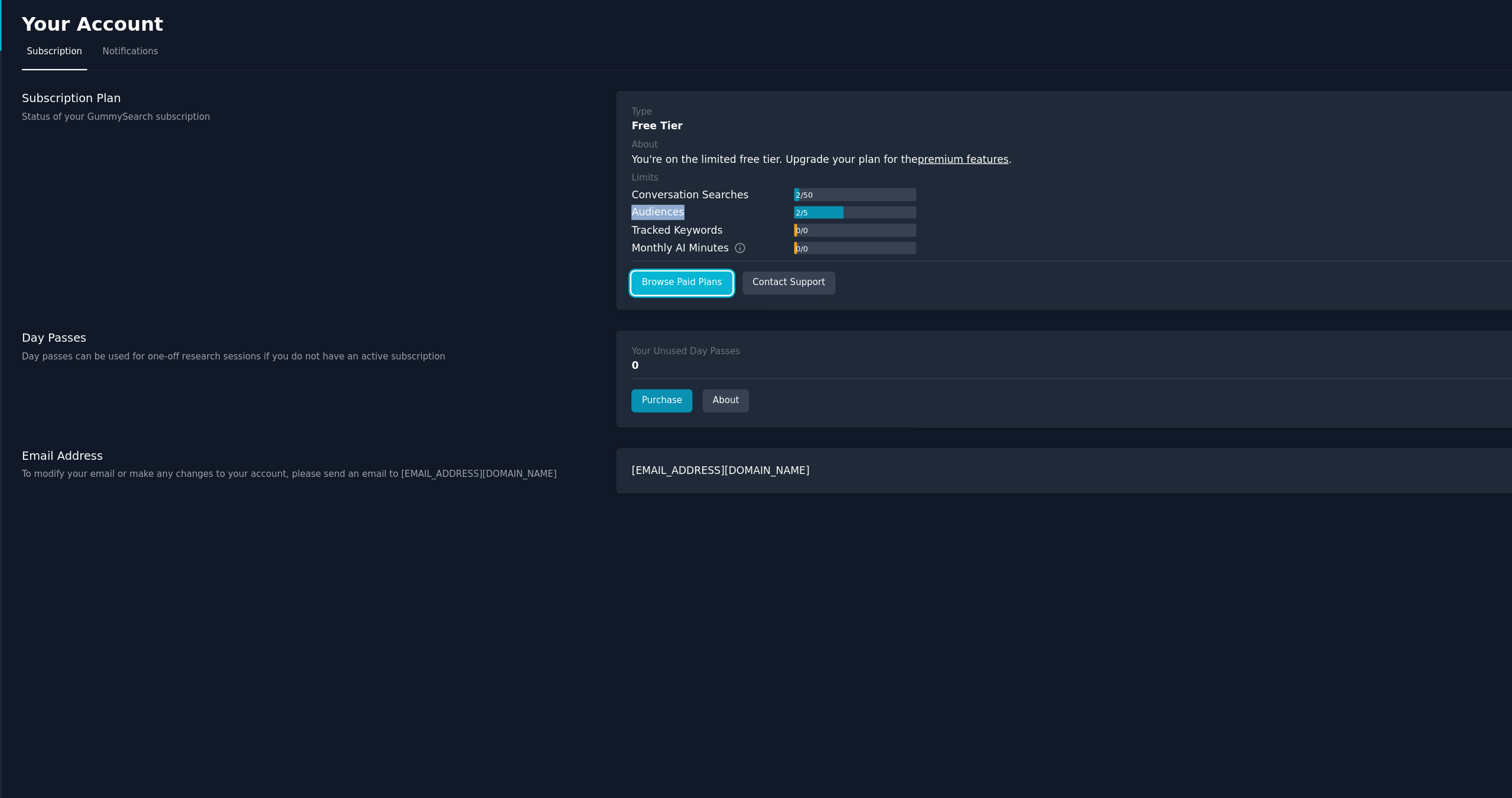
click at [595, 231] on link "Browse Paid Plans" at bounding box center [594, 231] width 81 height 19
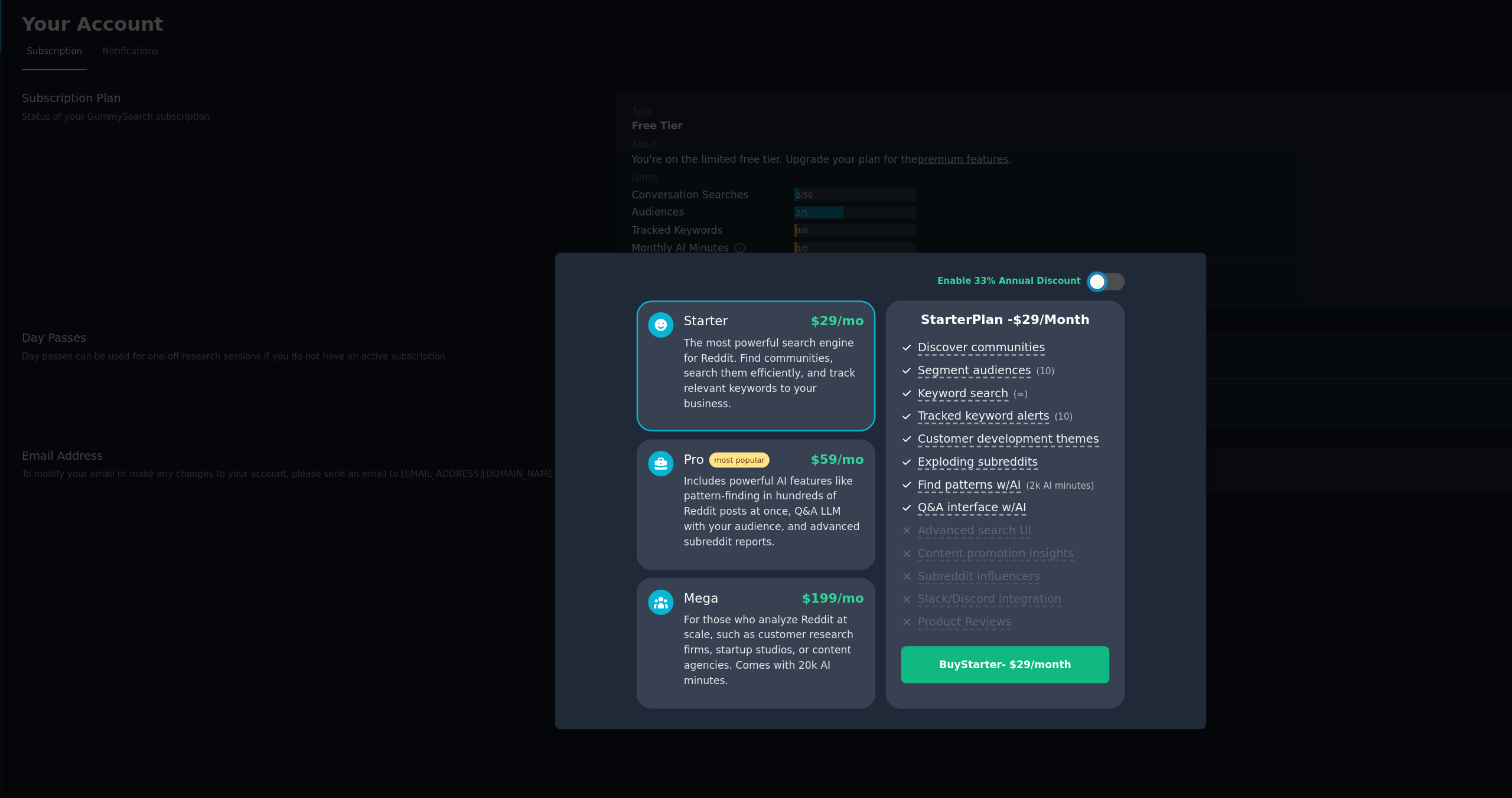
click at [892, 175] on div at bounding box center [756, 399] width 1512 height 798
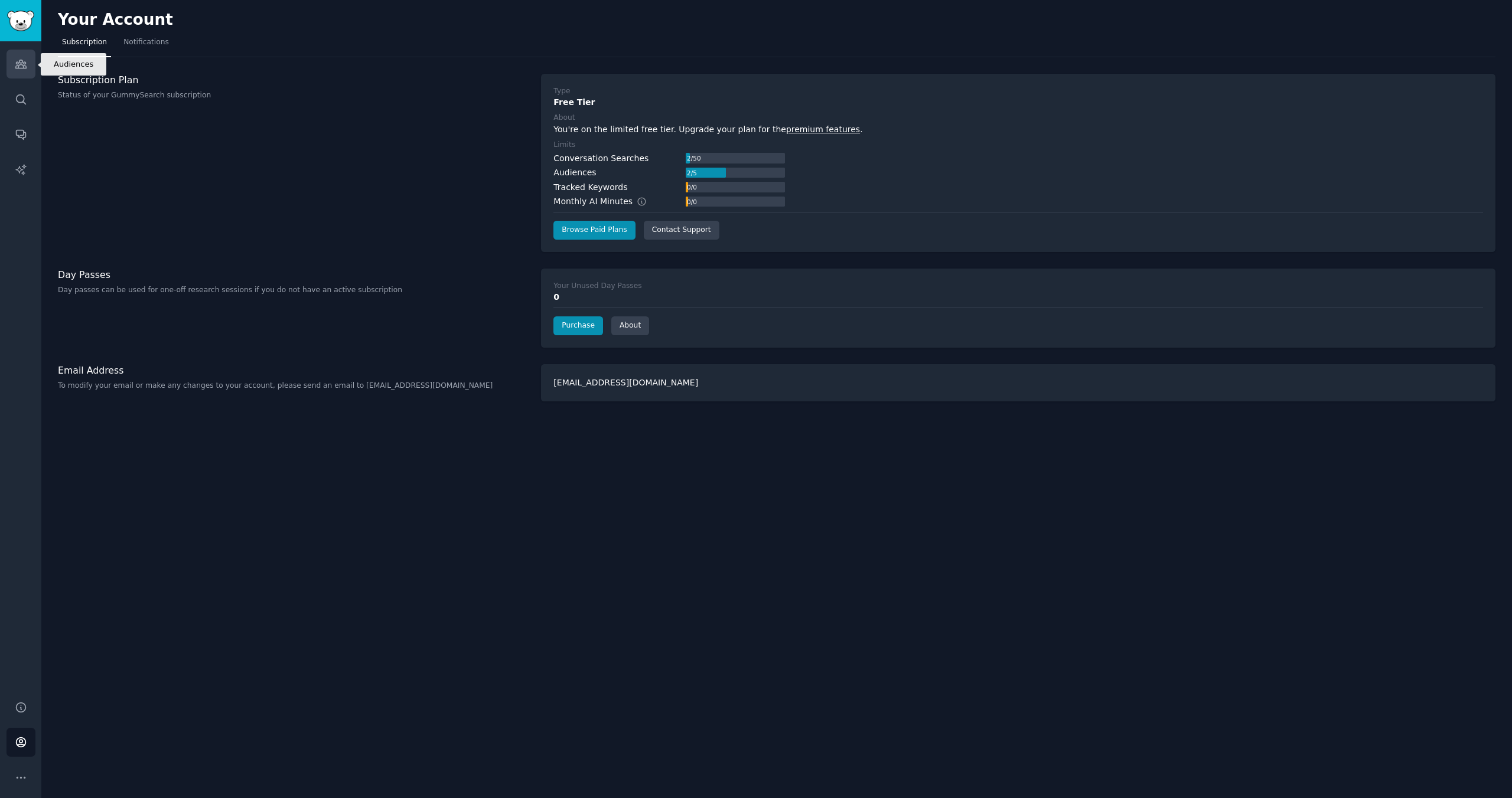
click at [23, 67] on icon "Sidebar" at bounding box center [21, 64] width 11 height 8
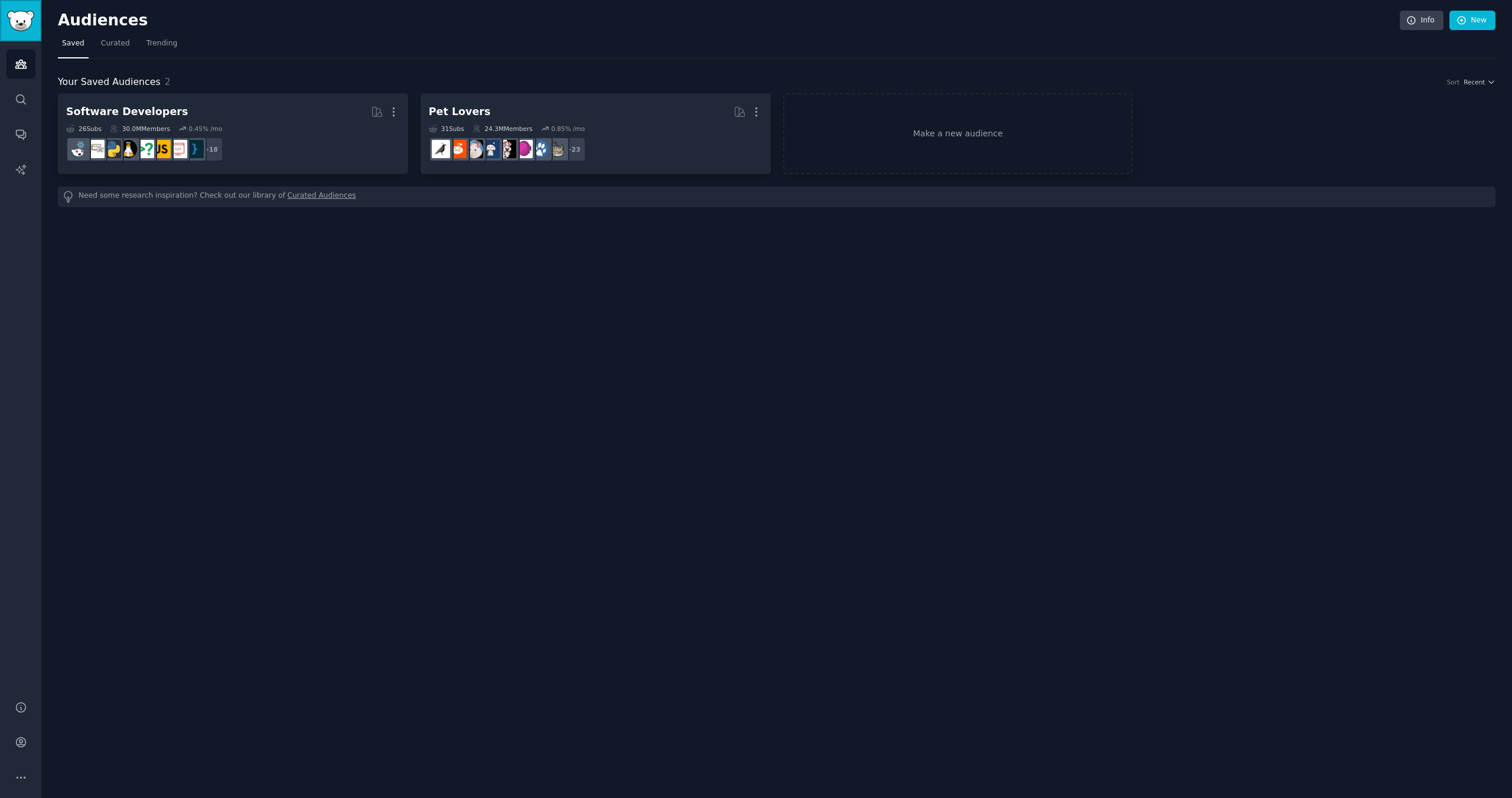
click at [22, 26] on img "Sidebar" at bounding box center [21, 21] width 27 height 20
click at [967, 133] on link "Make a new audience" at bounding box center [958, 134] width 350 height 81
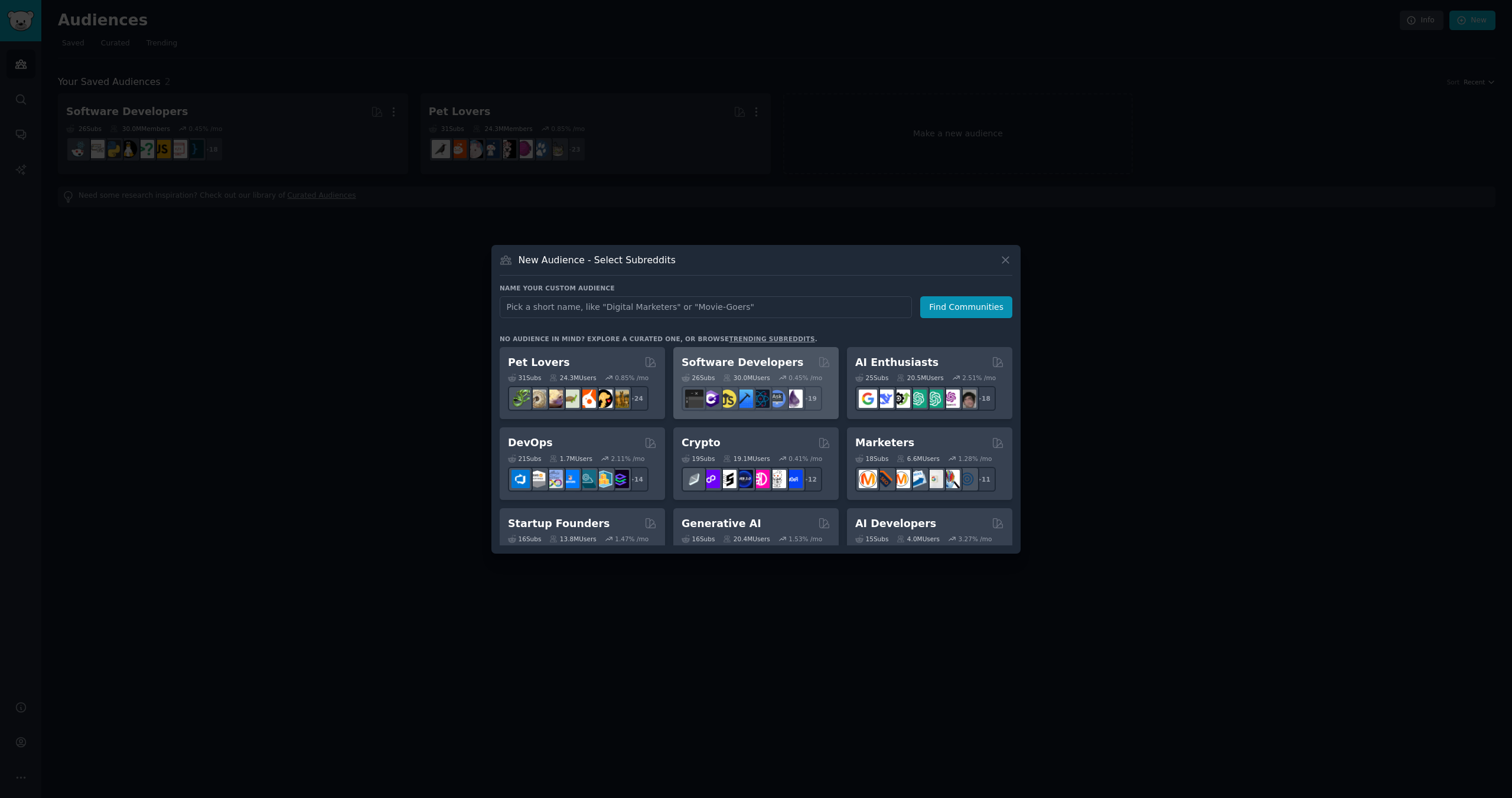
click at [768, 368] on h2 "Software Developers" at bounding box center [743, 362] width 122 height 15
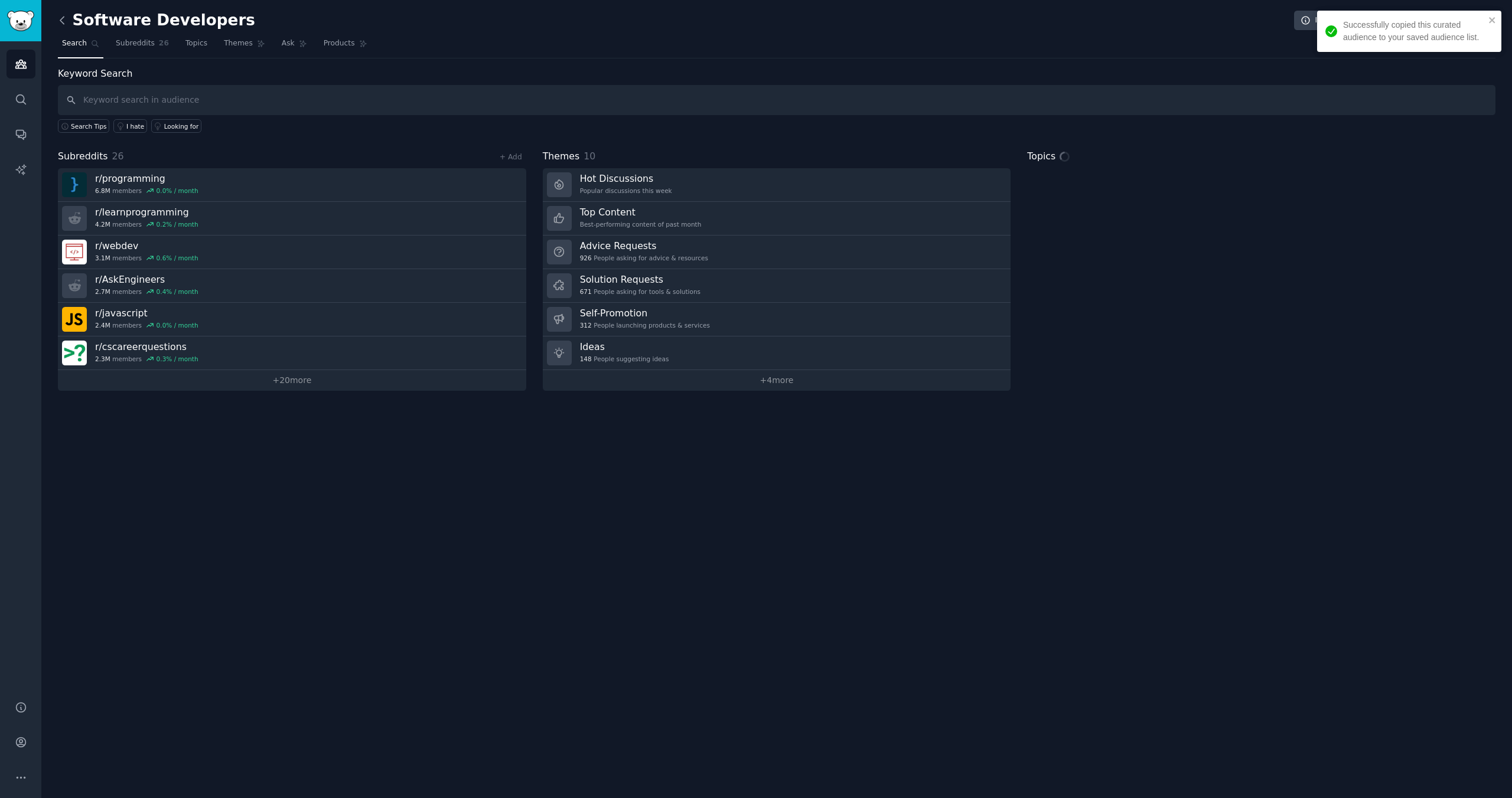
click at [59, 26] on icon at bounding box center [62, 20] width 12 height 12
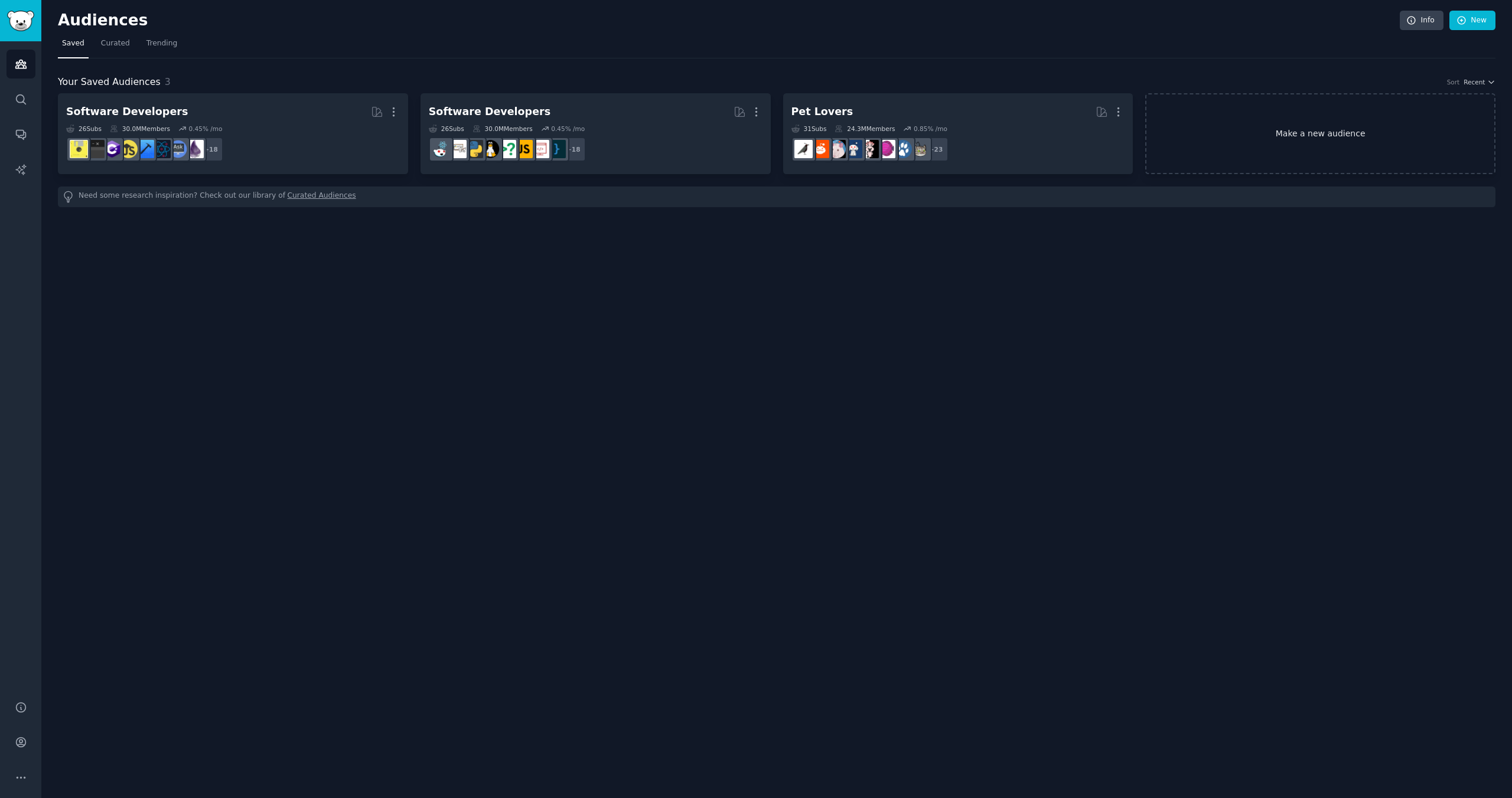
click at [1297, 155] on link "Make a new audience" at bounding box center [1320, 134] width 350 height 81
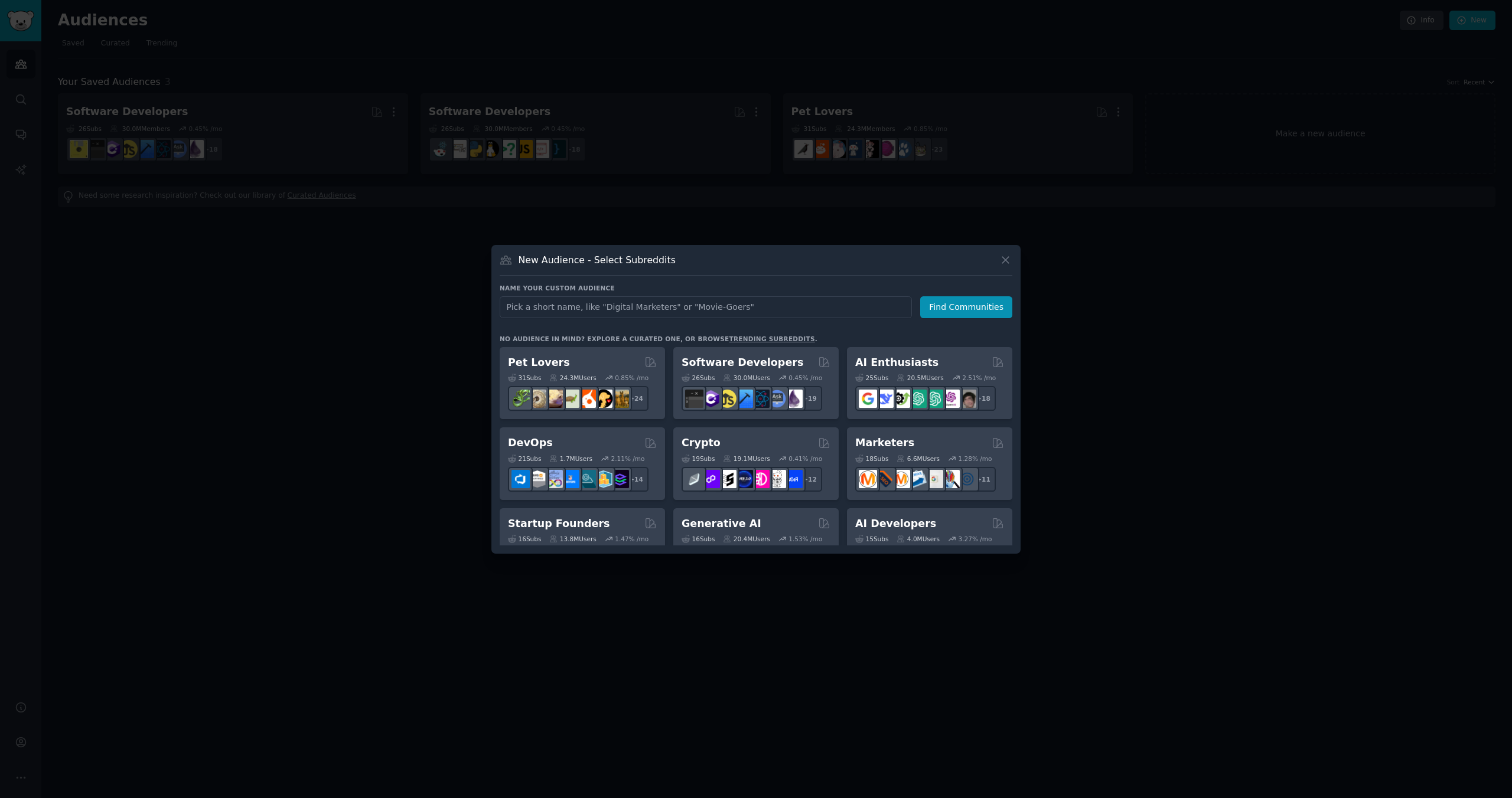
type input "l"
type input "O"
type input "creators"
click at [958, 313] on button "Find Communities" at bounding box center [966, 307] width 92 height 22
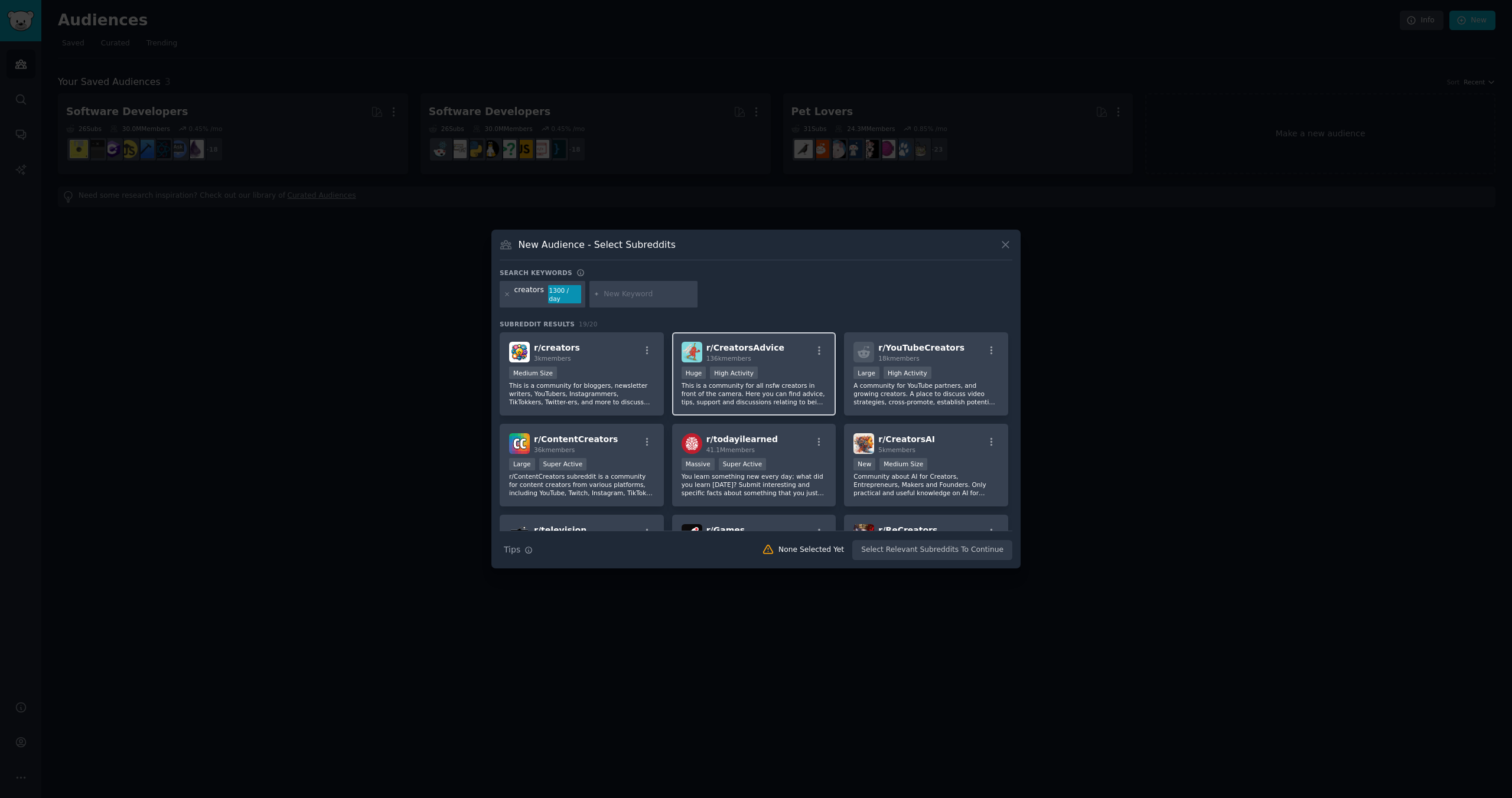
click at [785, 361] on div "r/ CreatorsAdvice 136k members Huge High Activity This is a community for all n…" at bounding box center [754, 374] width 164 height 83
click at [604, 292] on input "text" at bounding box center [648, 295] width 90 height 11
type input "onlyfans"
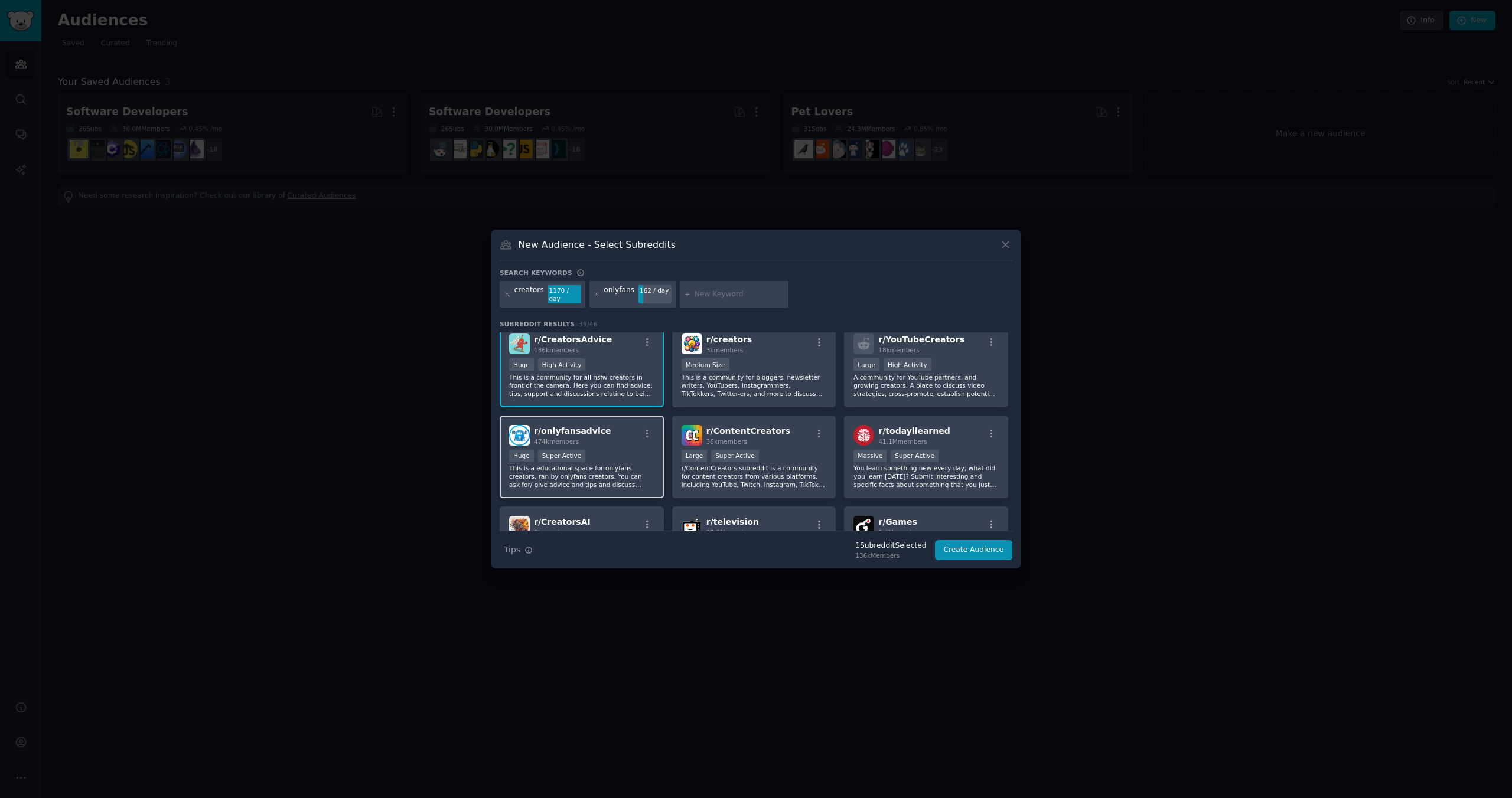
scroll to position [10, 0]
click at [623, 434] on div "r/ onlyfansadvice 474k members" at bounding box center [582, 434] width 145 height 20
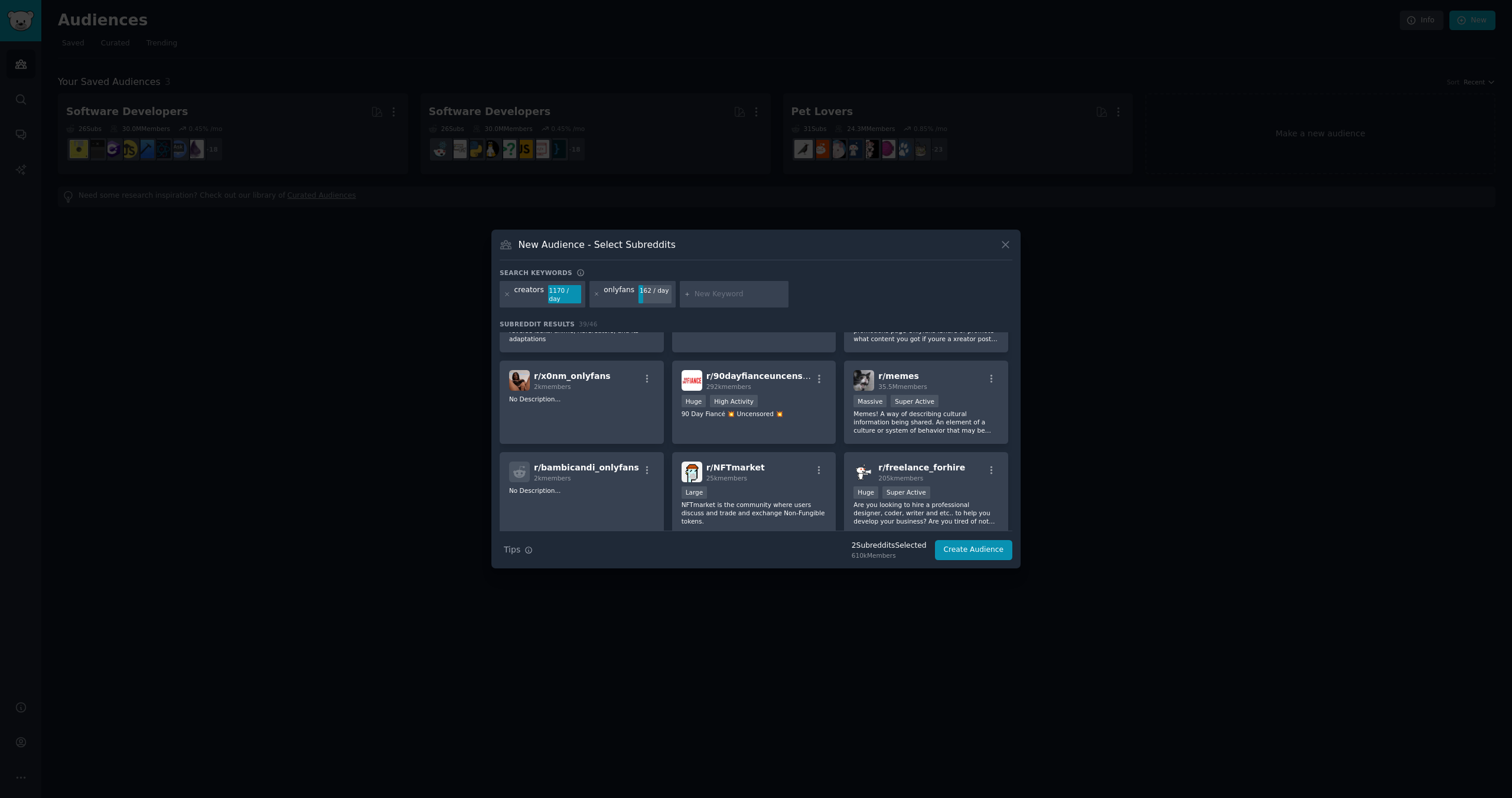
scroll to position [0, 0]
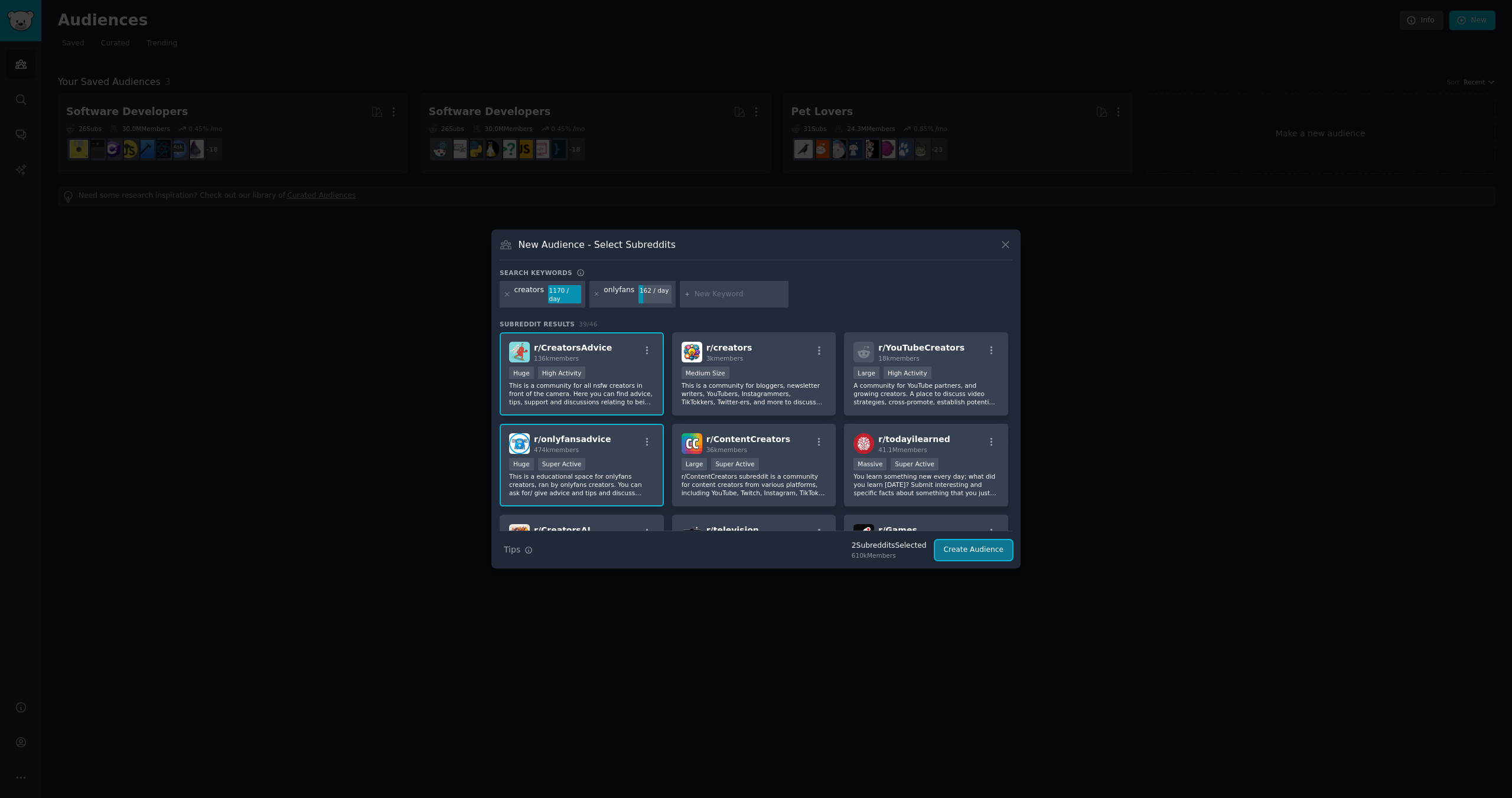
click at [966, 542] on button "Create Audience" at bounding box center [974, 550] width 78 height 20
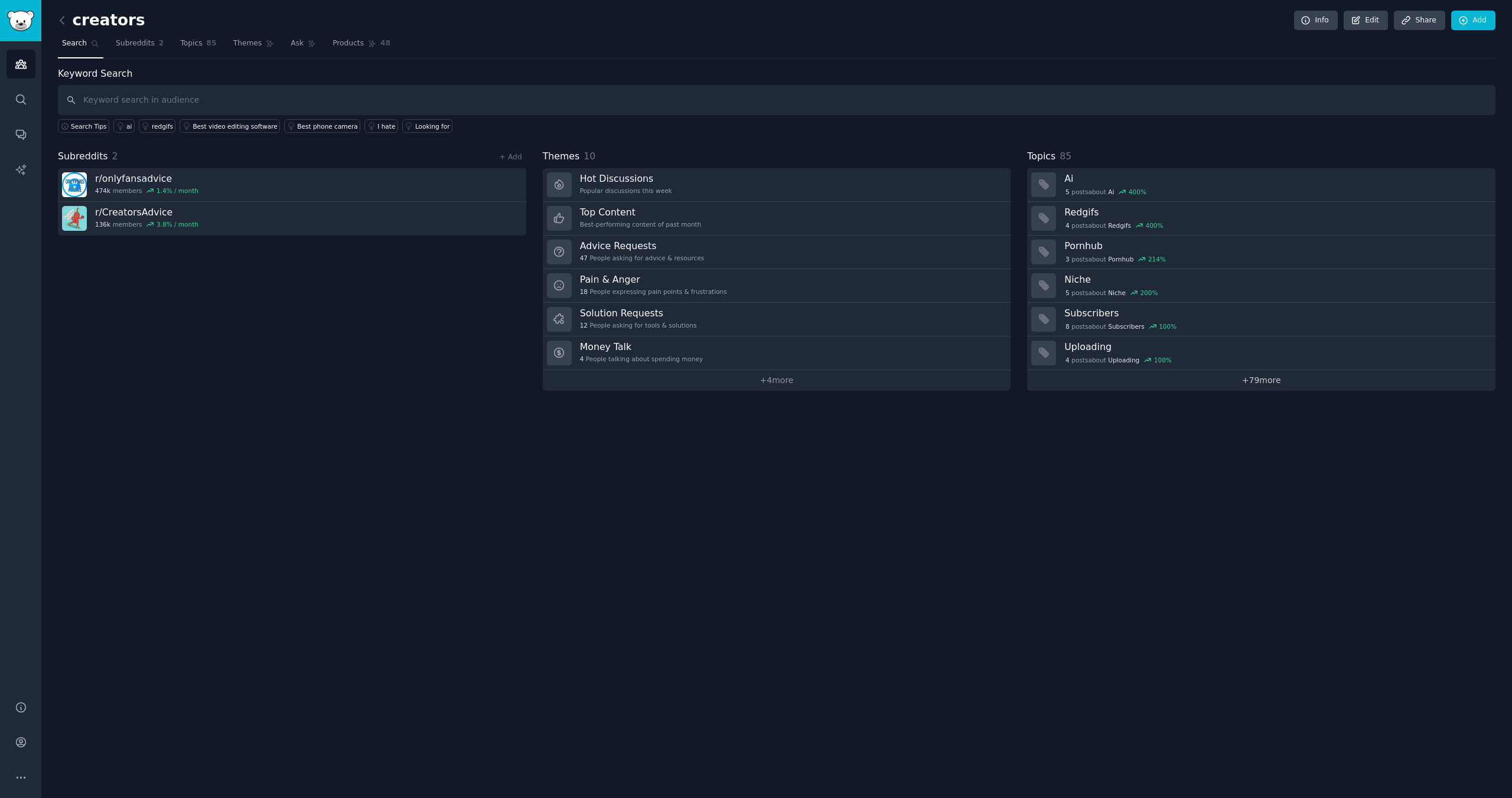
click at [1265, 382] on link "+ 79 more" at bounding box center [1261, 380] width 468 height 20
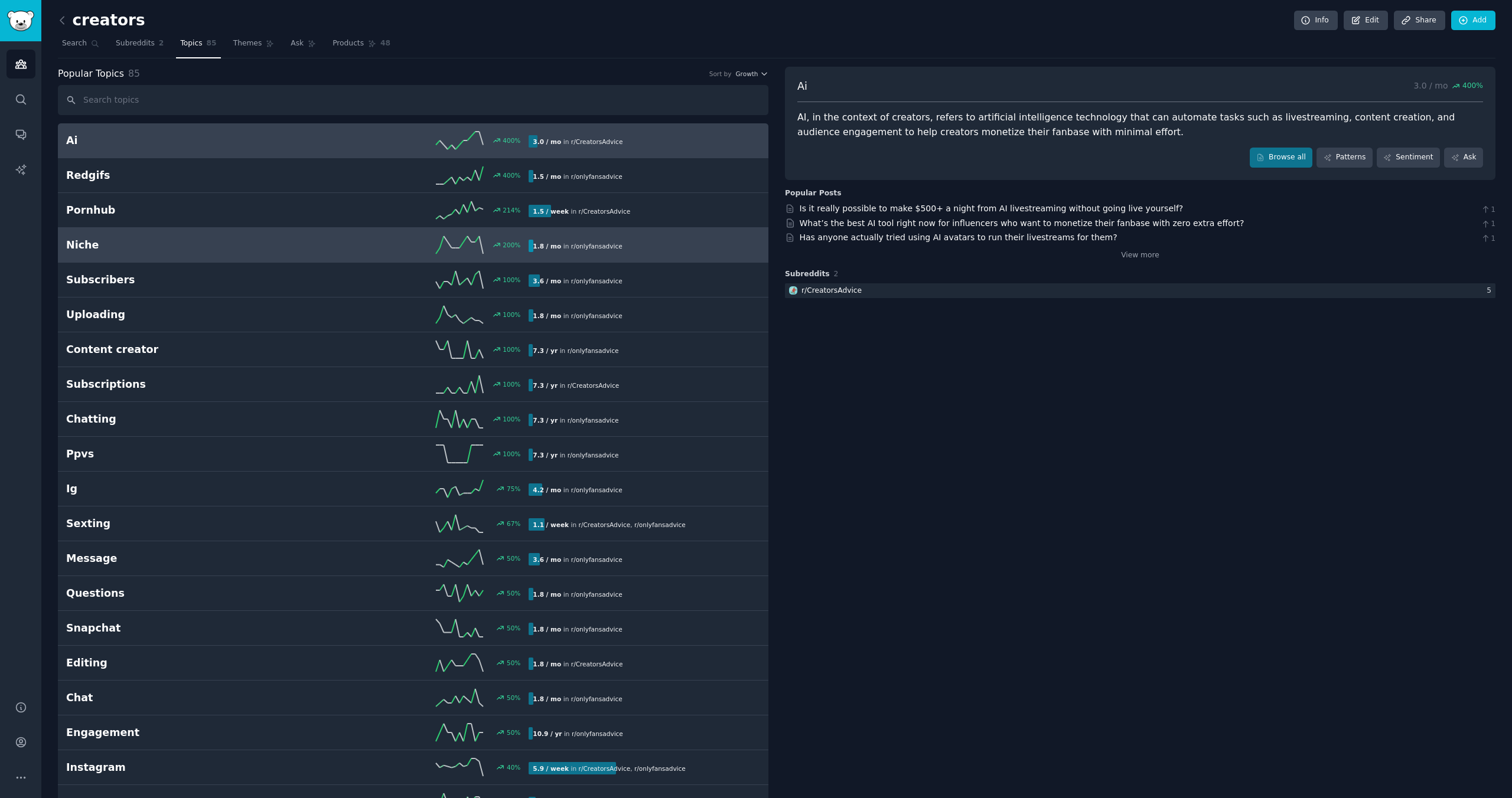
click at [159, 240] on h2 "Niche" at bounding box center [181, 245] width 231 height 15
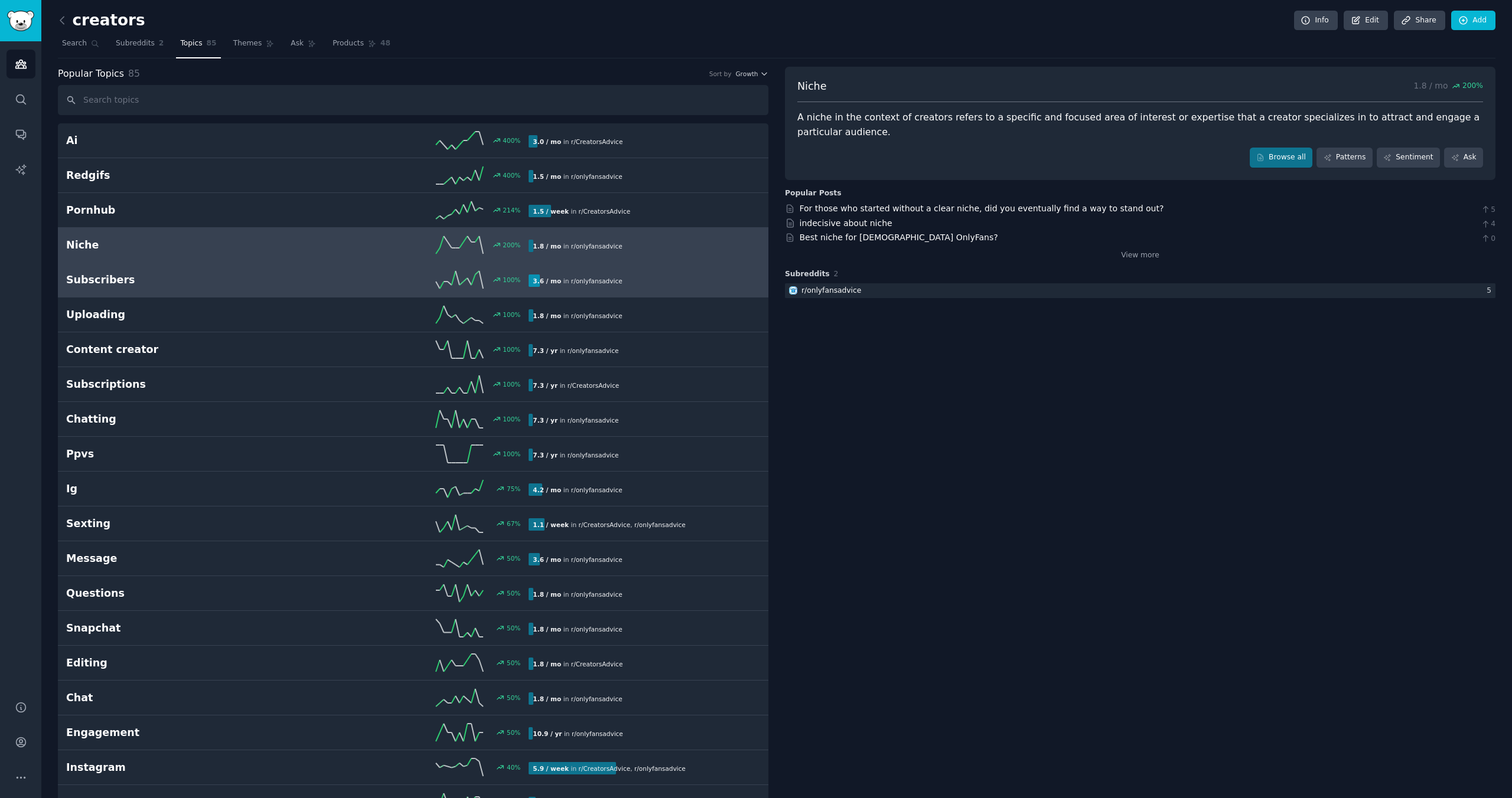
click at [226, 276] on h2 "Subscribers" at bounding box center [181, 280] width 231 height 15
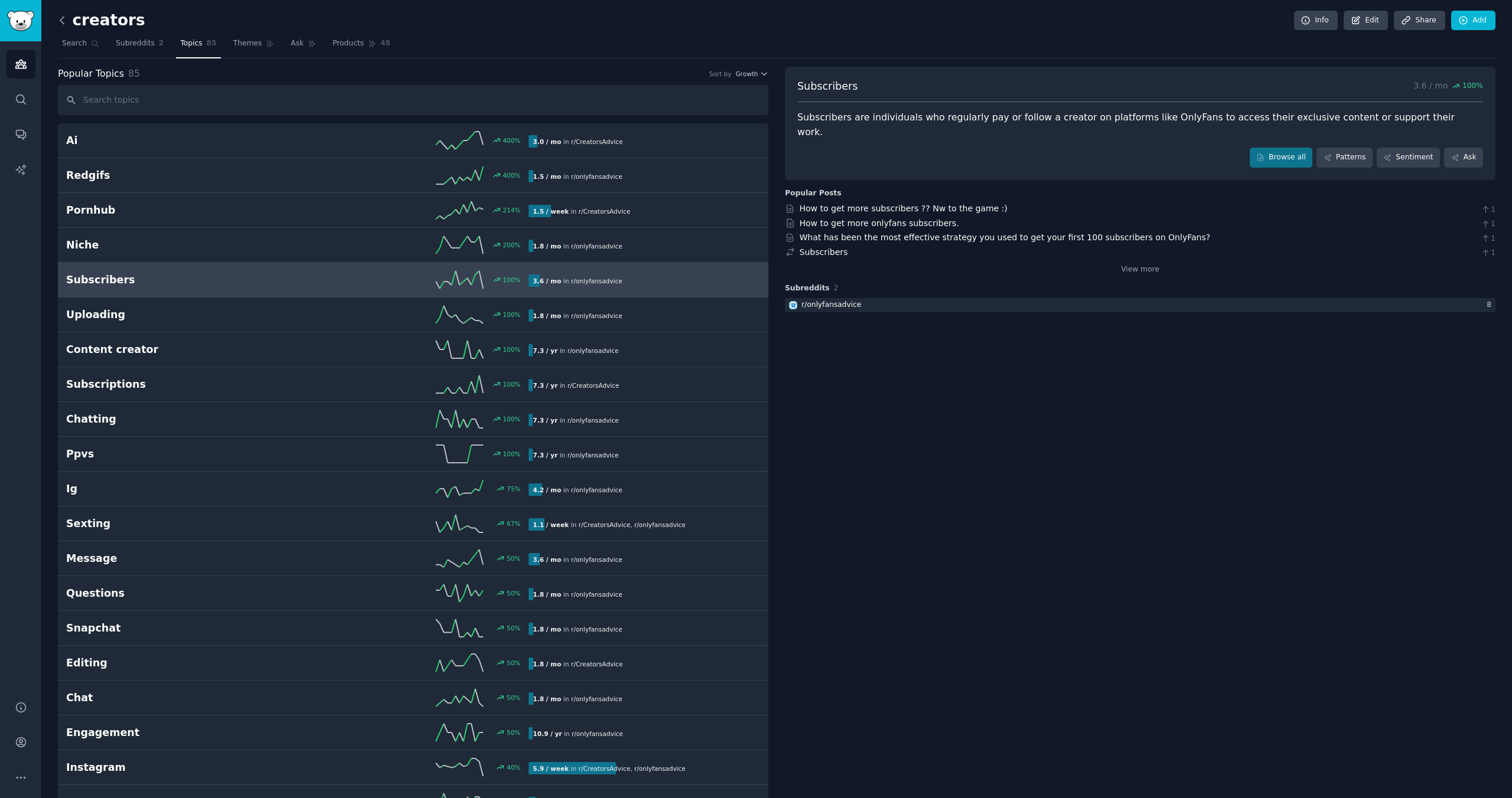
click at [63, 17] on icon at bounding box center [62, 20] width 4 height 7
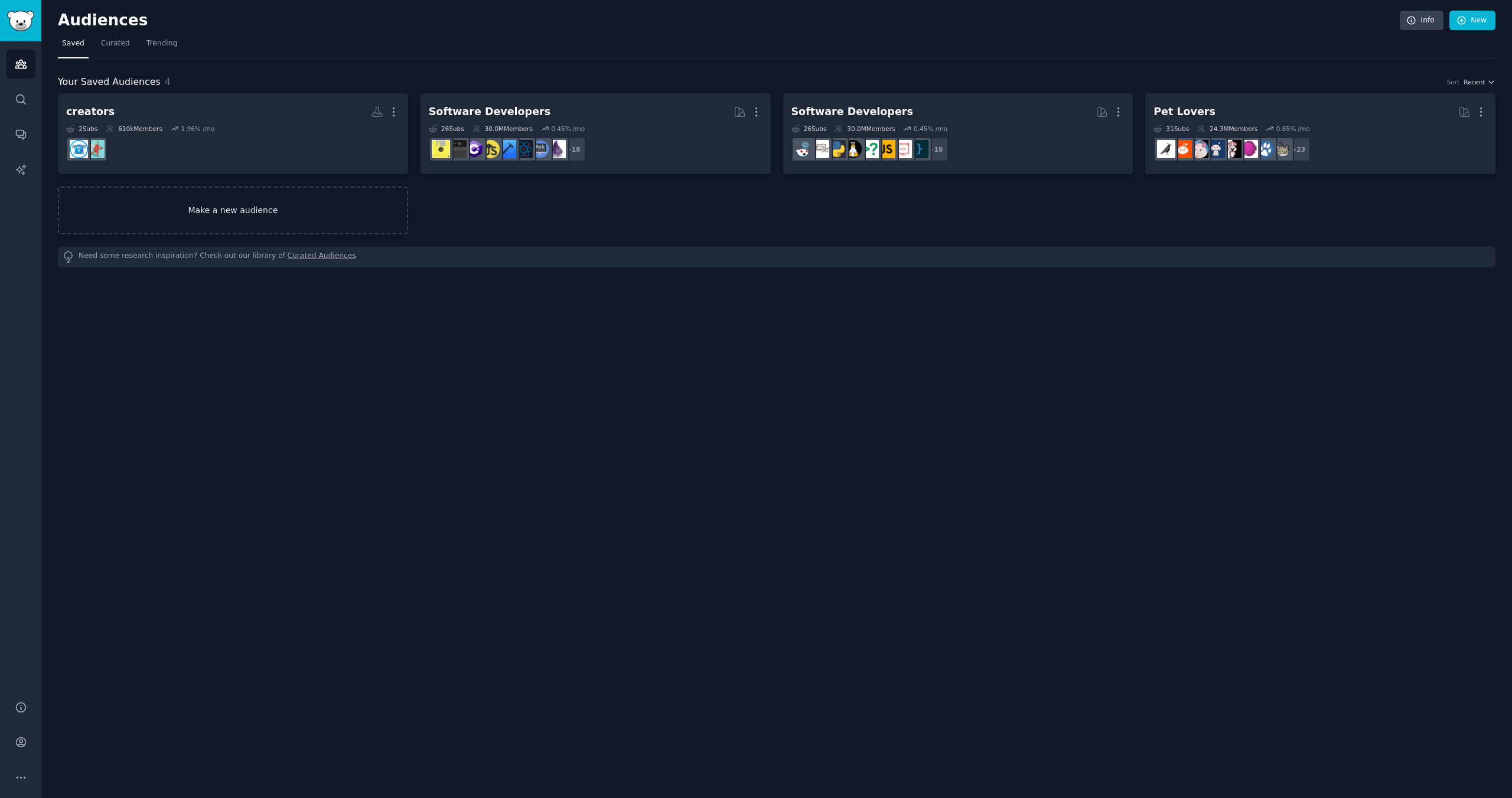
click at [151, 209] on link "Make a new audience" at bounding box center [233, 210] width 350 height 48
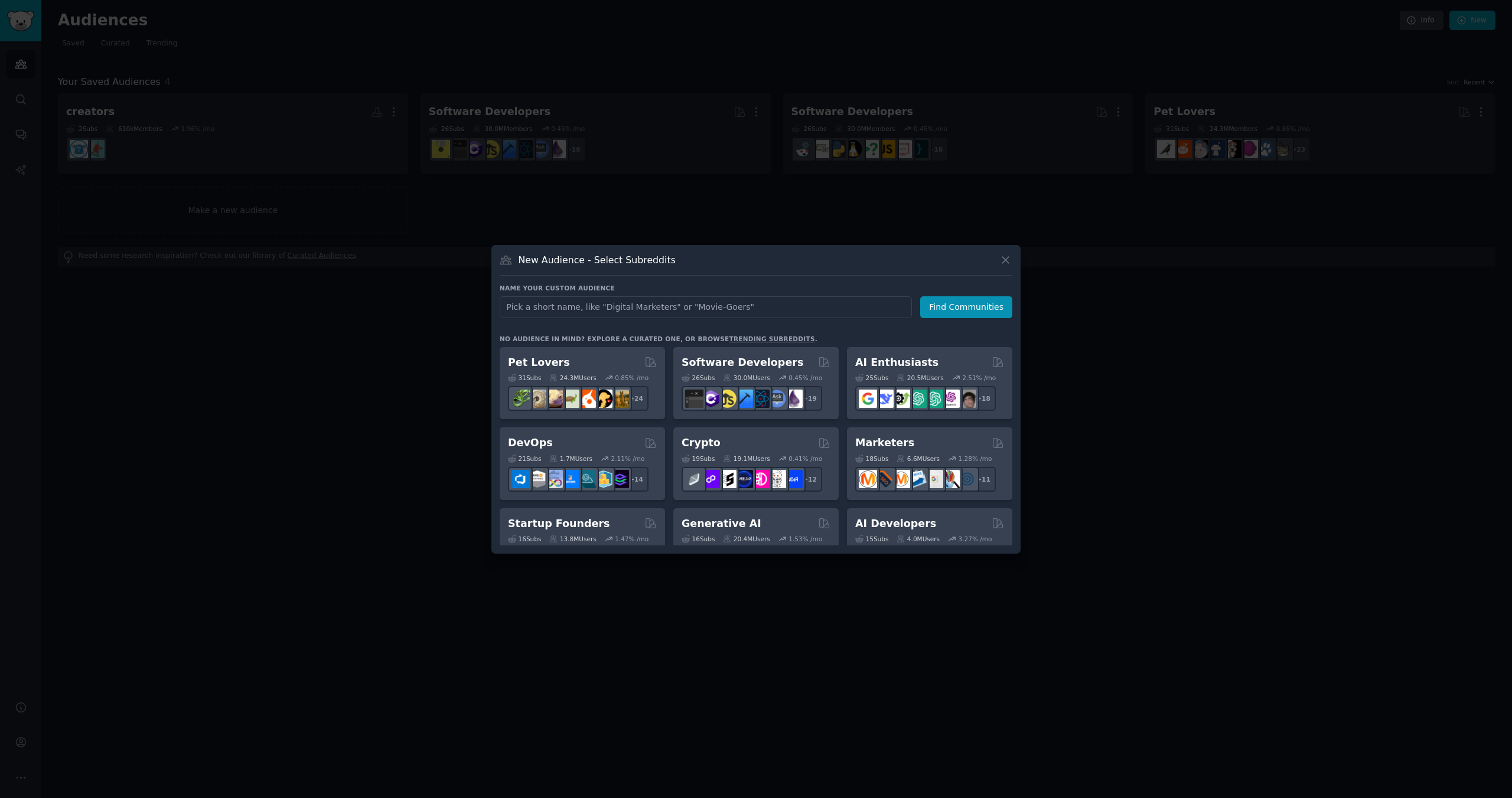
click at [997, 262] on div "New Audience - Select Subreddits" at bounding box center [756, 265] width 513 height 22
click at [1009, 261] on icon at bounding box center [1005, 259] width 12 height 12
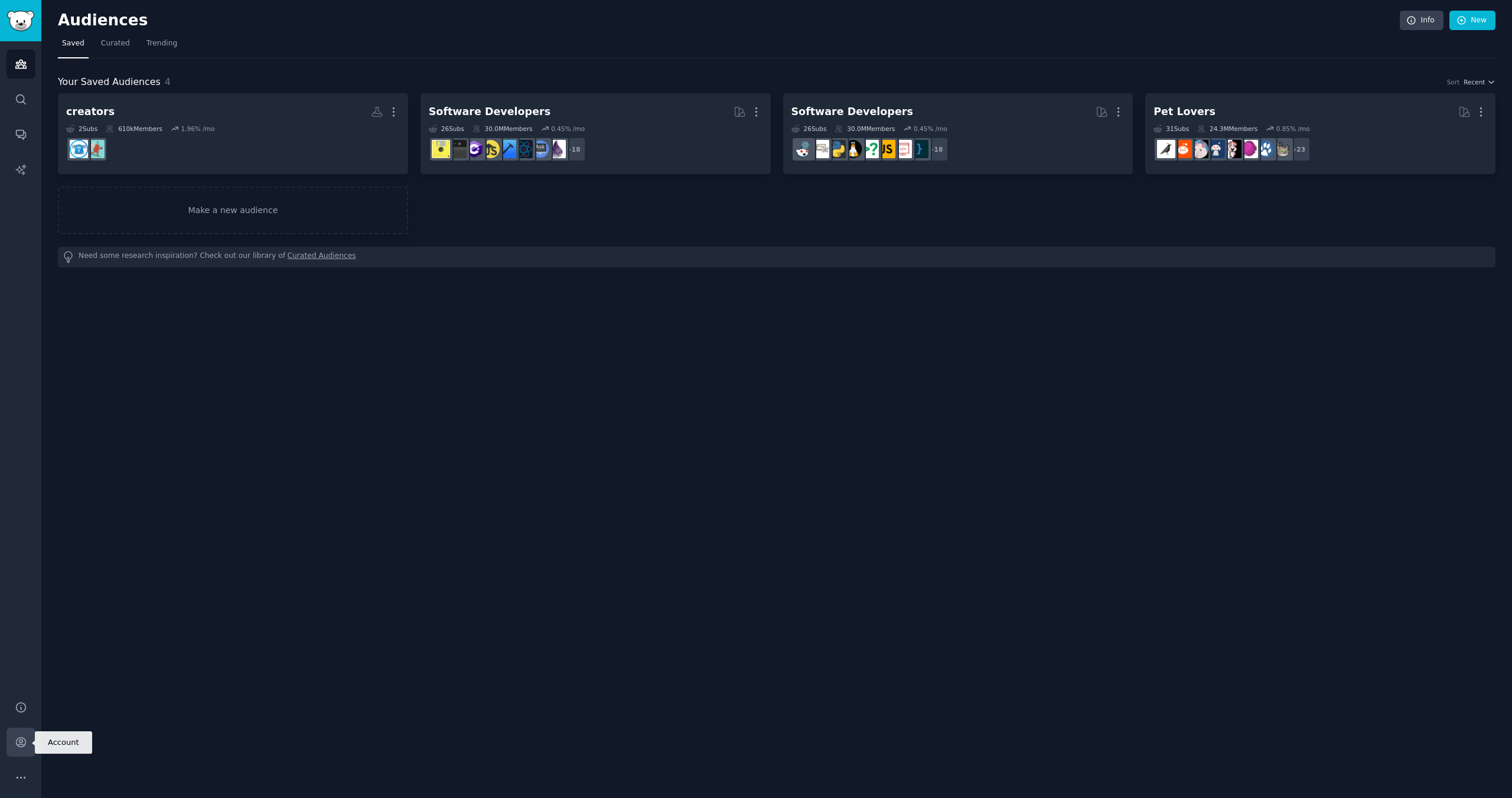
click at [16, 740] on icon "Sidebar" at bounding box center [21, 742] width 10 height 10
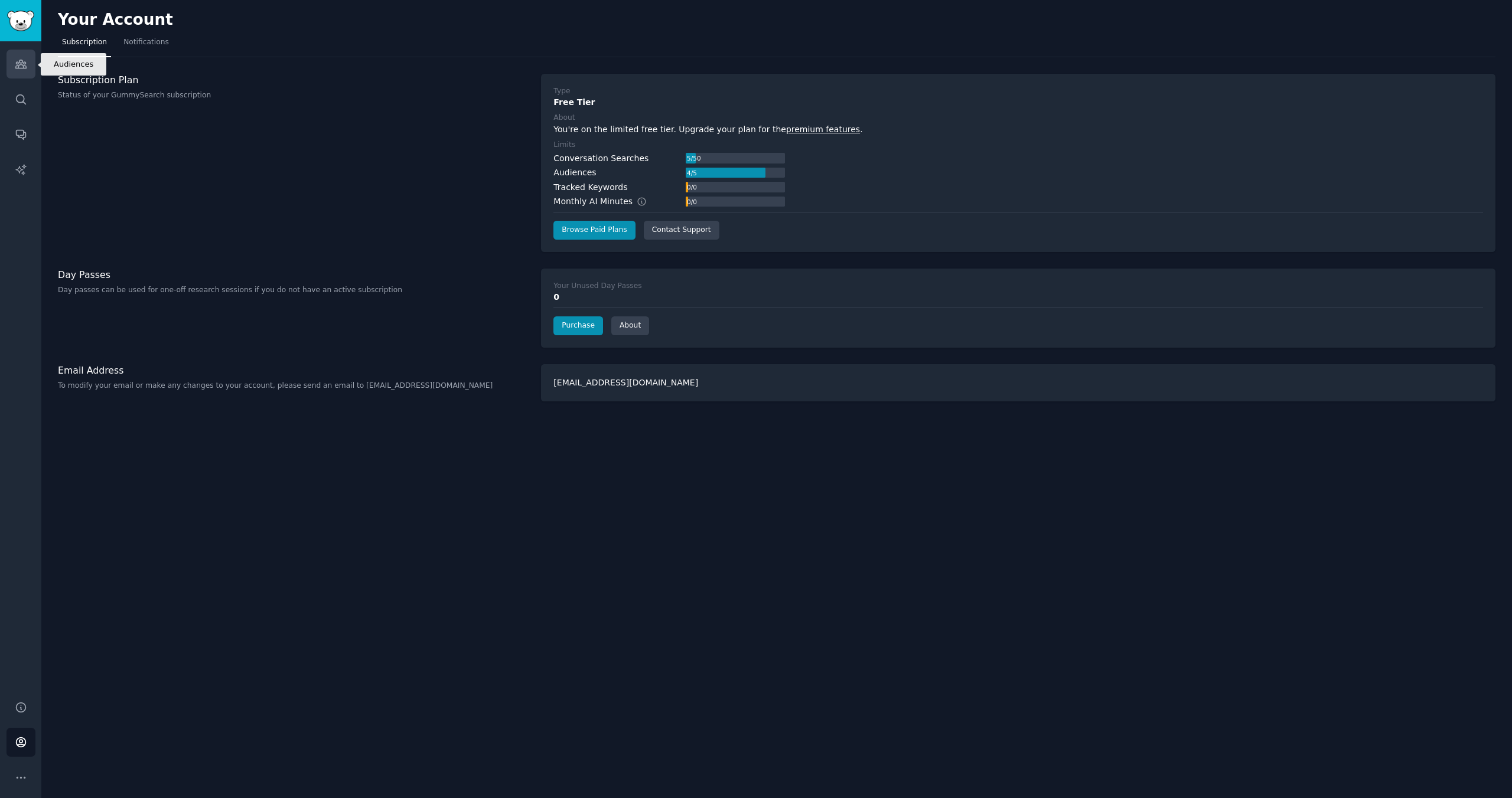
click at [22, 64] on icon "Sidebar" at bounding box center [21, 64] width 11 height 8
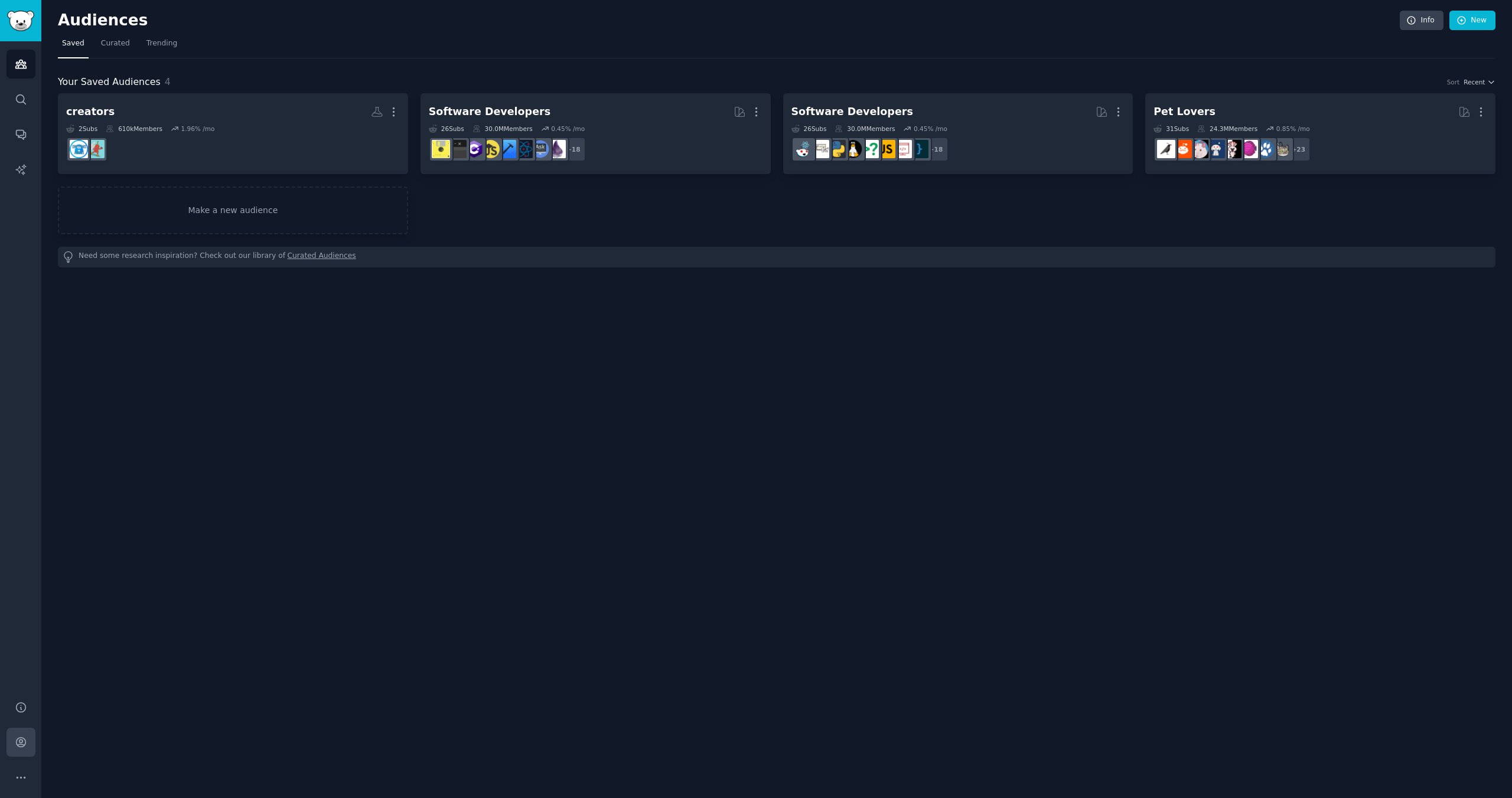
click at [26, 742] on icon "Sidebar" at bounding box center [21, 742] width 10 height 10
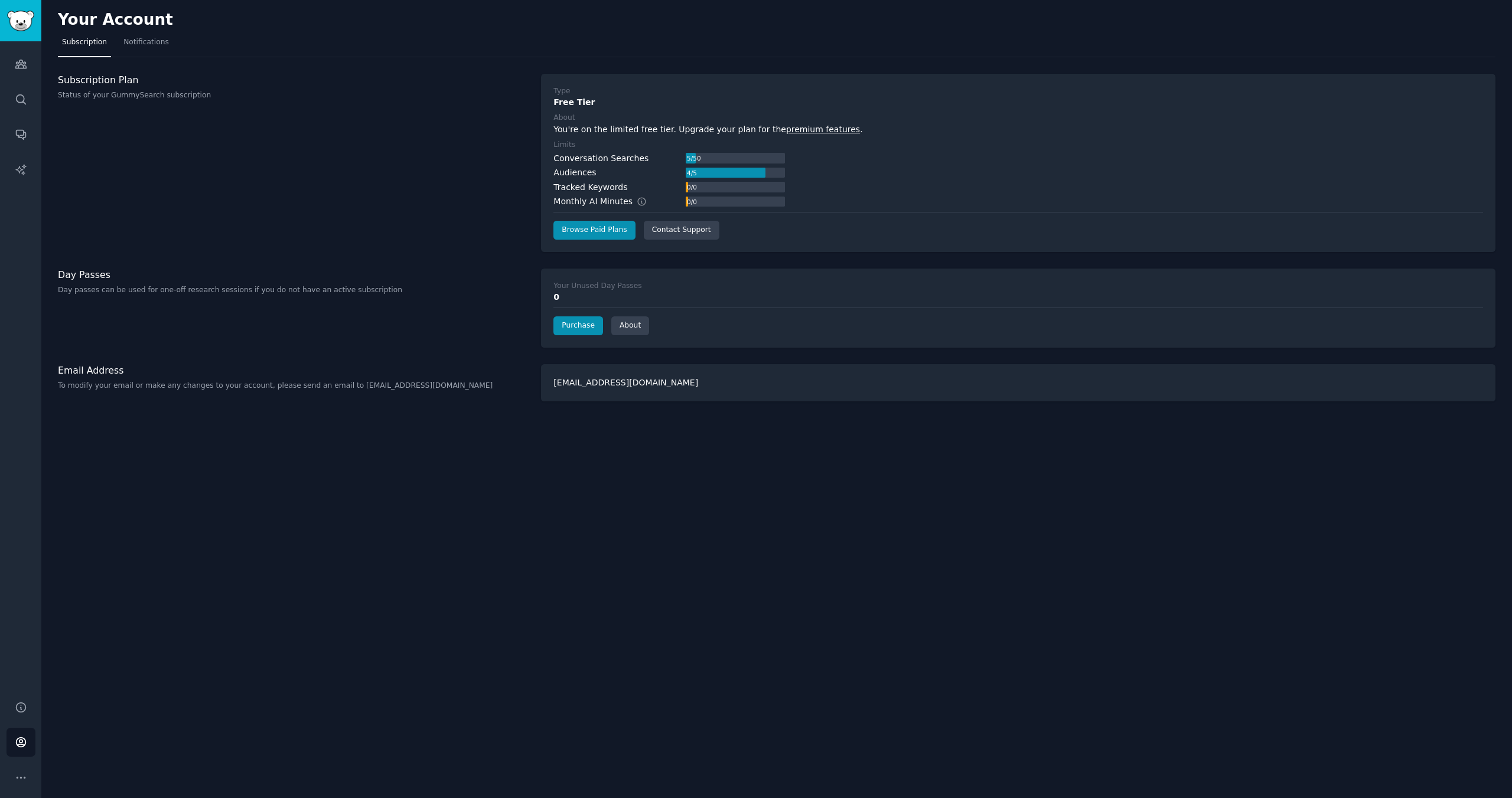
click at [793, 127] on link "premium features" at bounding box center [823, 129] width 74 height 10
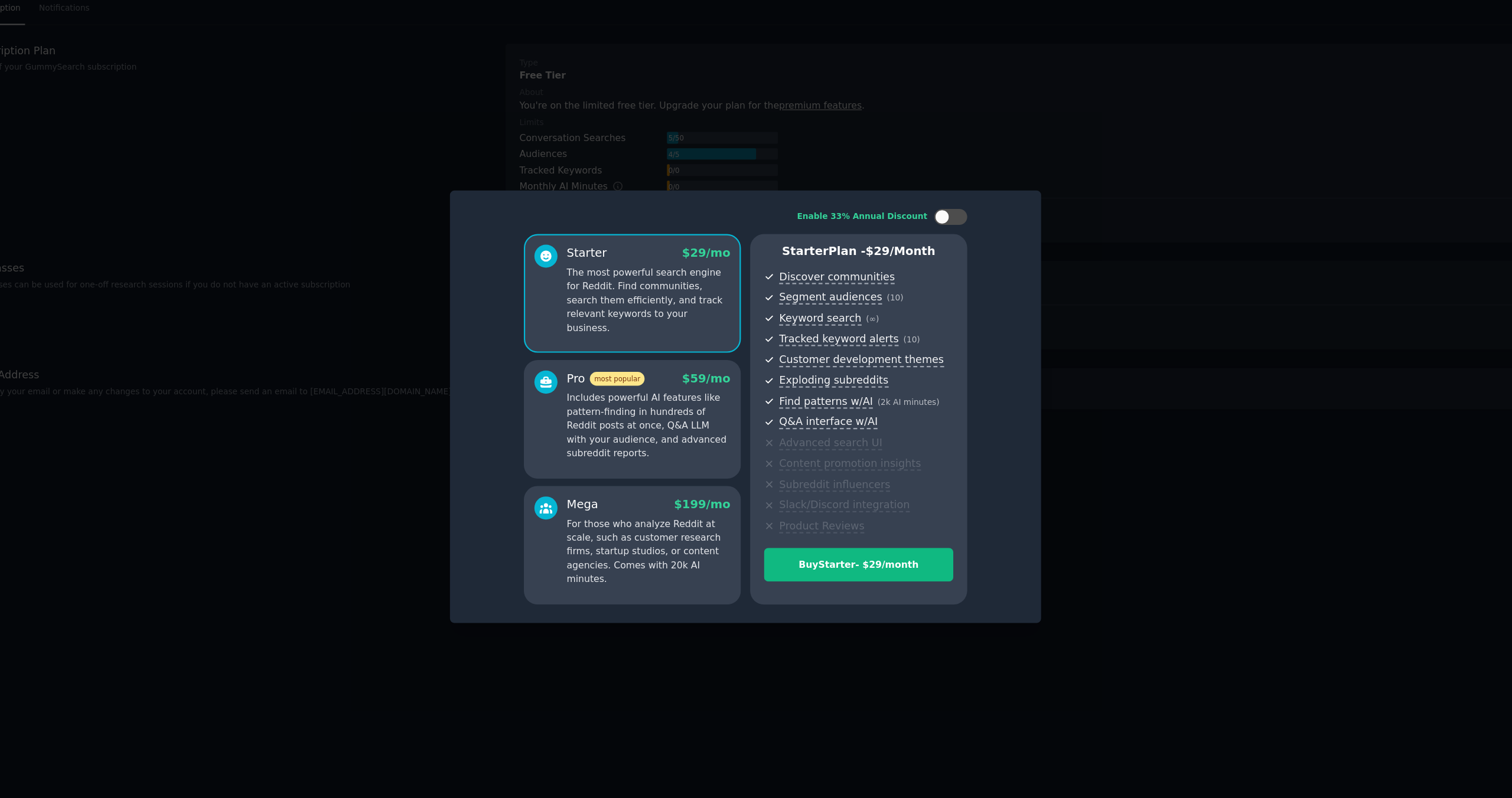
click at [1091, 304] on div at bounding box center [756, 399] width 1512 height 798
